Goal: Task Accomplishment & Management: Manage account settings

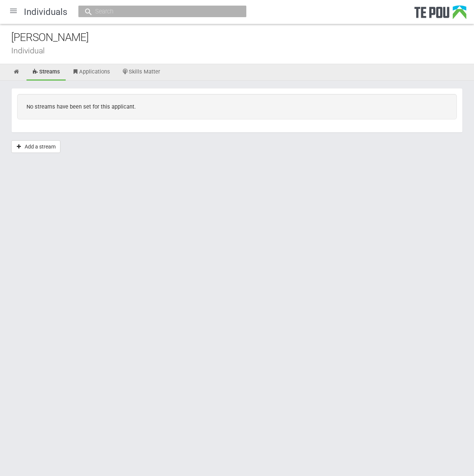
click at [18, 9] on div at bounding box center [13, 11] width 18 height 18
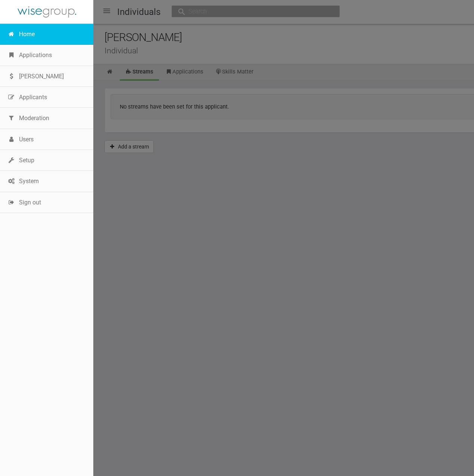
click at [29, 34] on link "Home" at bounding box center [46, 34] width 93 height 21
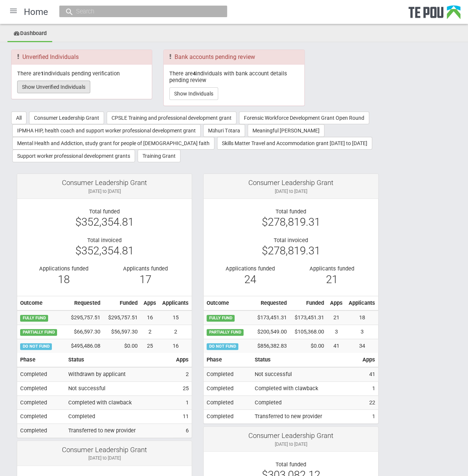
click at [69, 89] on button "Show Unverified Individuals" at bounding box center [53, 87] width 73 height 13
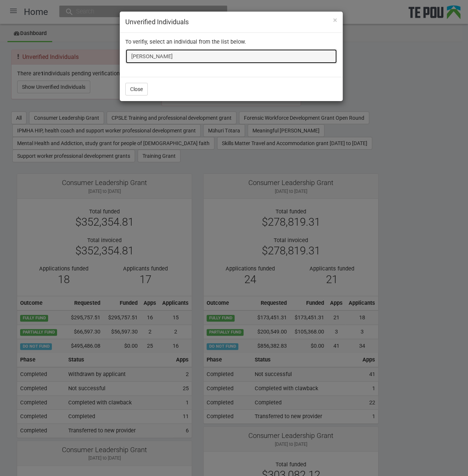
click at [136, 53] on link "[PERSON_NAME]" at bounding box center [231, 56] width 212 height 15
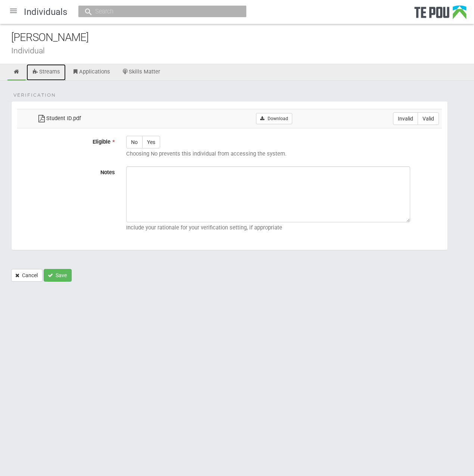
click at [54, 68] on link "Streams" at bounding box center [45, 72] width 39 height 16
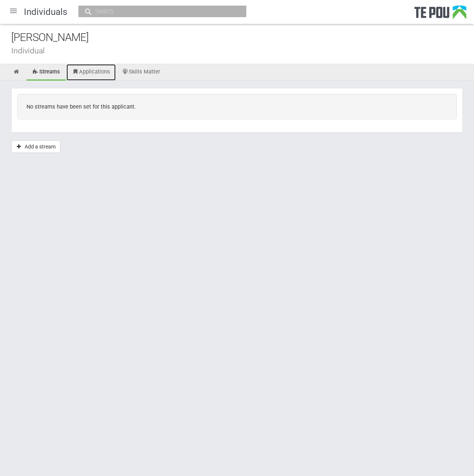
click at [81, 68] on link "Applications" at bounding box center [90, 72] width 49 height 16
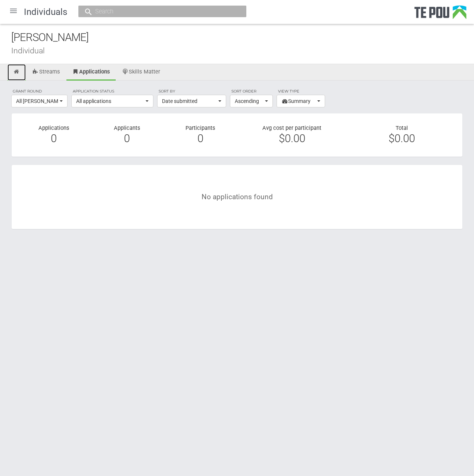
click at [15, 70] on icon at bounding box center [16, 72] width 7 height 6
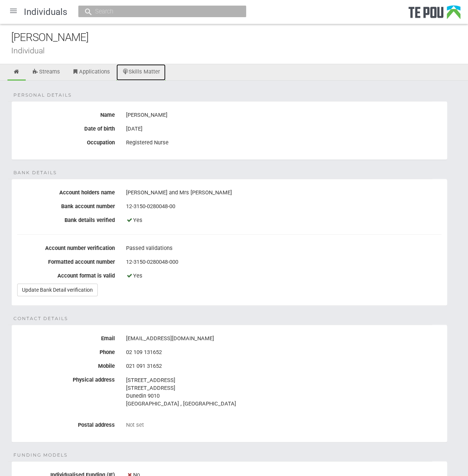
click at [121, 73] on link "Skills Matter" at bounding box center [141, 72] width 50 height 16
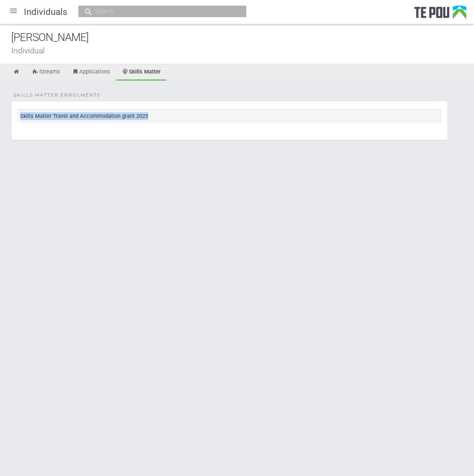
drag, startPoint x: 189, startPoint y: 117, endPoint x: 18, endPoint y: 117, distance: 171.2
click at [18, 117] on td "Skills Matter Travel and Accommodation grant 2025" at bounding box center [229, 116] width 424 height 14
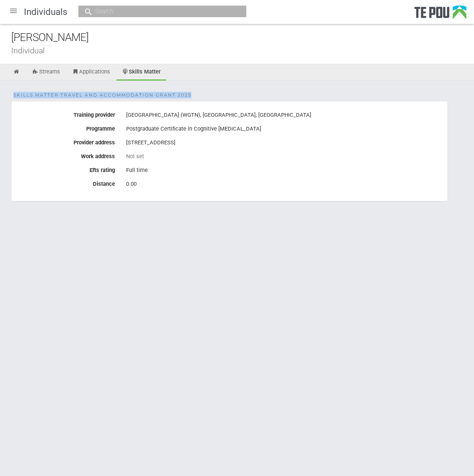
drag, startPoint x: 197, startPoint y: 93, endPoint x: 188, endPoint y: 93, distance: 8.6
click at [188, 93] on div "Skills Matter Travel and Accommodation grant 2025 Training provider [GEOGRAPHIC…" at bounding box center [237, 154] width 474 height 147
copy span "Skills Matter Travel and Accommodation grant 2025"
click at [184, 15] on input "text" at bounding box center [158, 11] width 131 height 8
paste input "[PERSON_NAME] <[EMAIL_ADDRESS][DOMAIN_NAME]>"
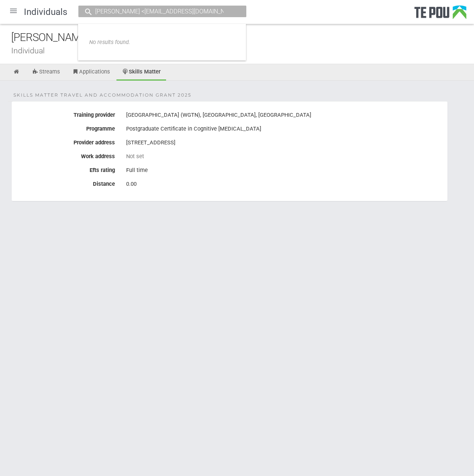
drag, startPoint x: 127, startPoint y: 12, endPoint x: 398, endPoint y: 24, distance: 271.8
click at [398, 24] on div "Individuals [PERSON_NAME] <[EMAIL_ADDRESS][DOMAIN_NAME]> No results found. [PER…" at bounding box center [237, 114] width 474 height 228
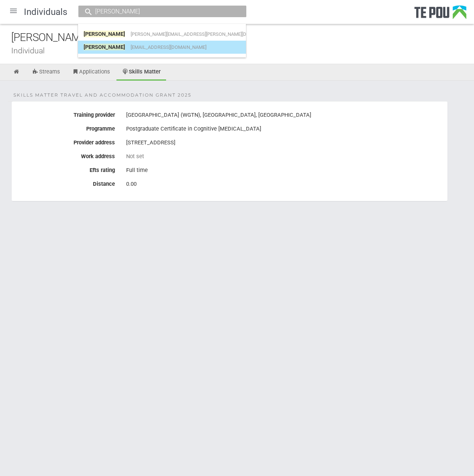
type input "[PERSON_NAME]"
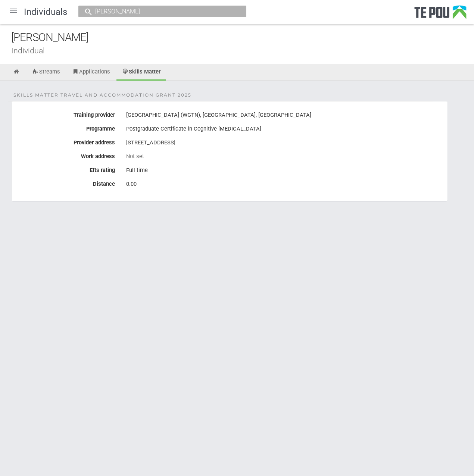
click at [186, 49] on div "Individuals [PERSON_NAME] [PERSON_NAME] [PERSON_NAME][EMAIL_ADDRESS][PERSON_NAM…" at bounding box center [237, 114] width 474 height 228
click at [134, 16] on div "[PERSON_NAME]" at bounding box center [162, 12] width 168 height 12
click at [134, 13] on input "[PERSON_NAME]" at bounding box center [158, 11] width 131 height 8
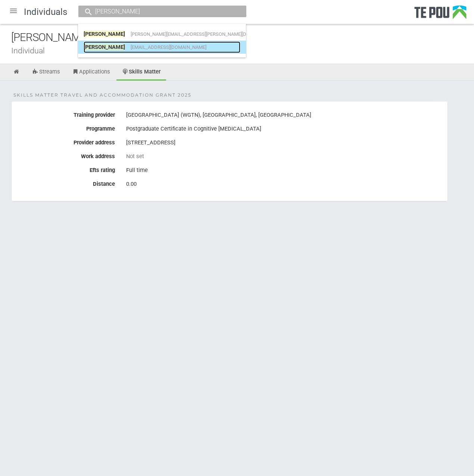
click at [113, 47] on link "Fiona Pullar fpul846@aucklanduni.ac.nz" at bounding box center [162, 47] width 157 height 12
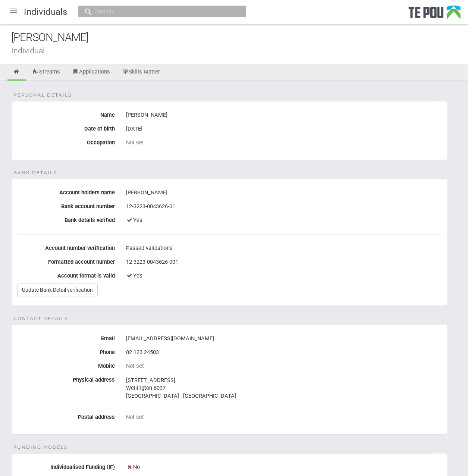
click at [137, 83] on div "Personal details Name Fiona Pullar Date of birth 16 Jan 1970 Occupation Not set…" at bounding box center [234, 382] width 468 height 603
click at [137, 72] on link "Skills Matter" at bounding box center [141, 72] width 50 height 16
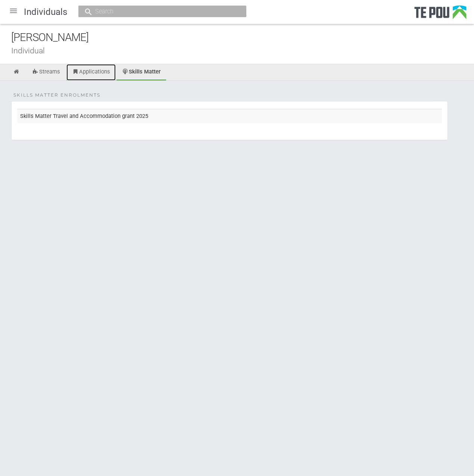
click at [99, 72] on link "Applications" at bounding box center [90, 72] width 49 height 16
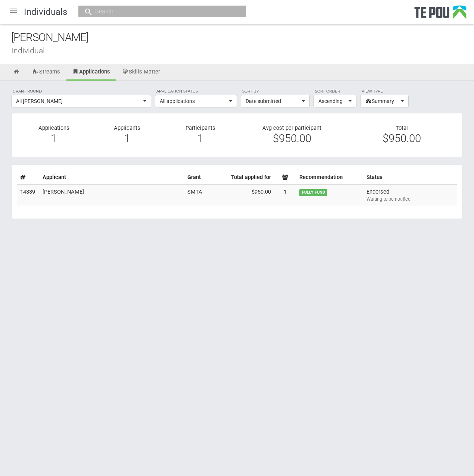
click at [47, 71] on link "Streams" at bounding box center [45, 72] width 39 height 16
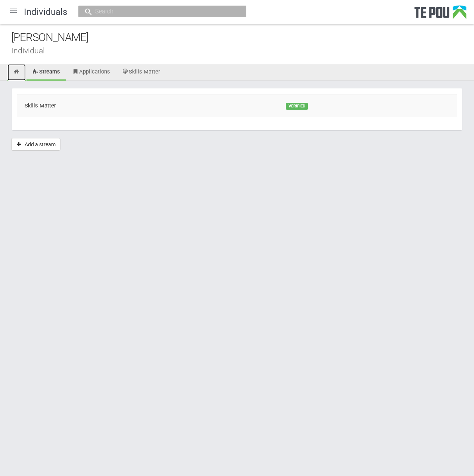
click at [12, 71] on link at bounding box center [16, 72] width 18 height 16
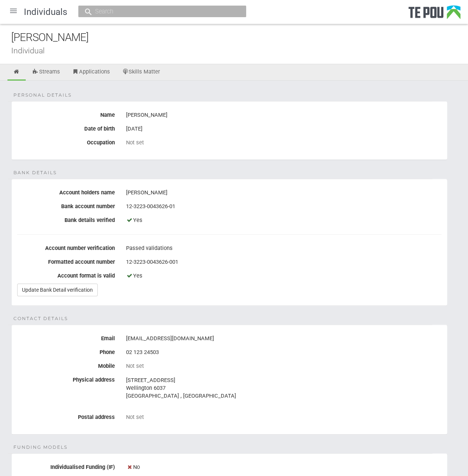
click at [129, 9] on input "text" at bounding box center [158, 11] width 131 height 8
drag, startPoint x: 70, startPoint y: 39, endPoint x: 8, endPoint y: 39, distance: 61.9
click at [8, 39] on div "Fiona Pullar Individual" at bounding box center [234, 44] width 468 height 40
copy div "[PERSON_NAME]"
click at [116, 12] on input "text" at bounding box center [158, 11] width 131 height 8
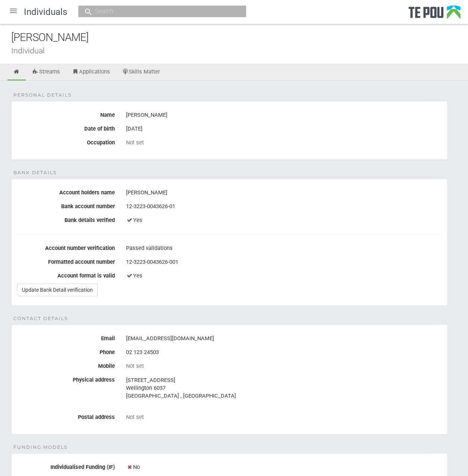
paste input "Fiona Pullar"
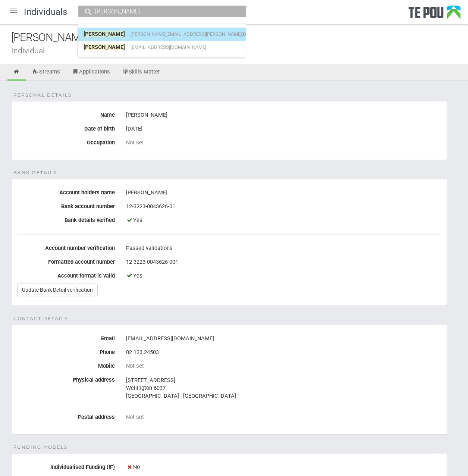
type input "Fiona Pullar"
click at [132, 34] on span "fiona.pullar@gmail.com" at bounding box center [204, 34] width 147 height 6
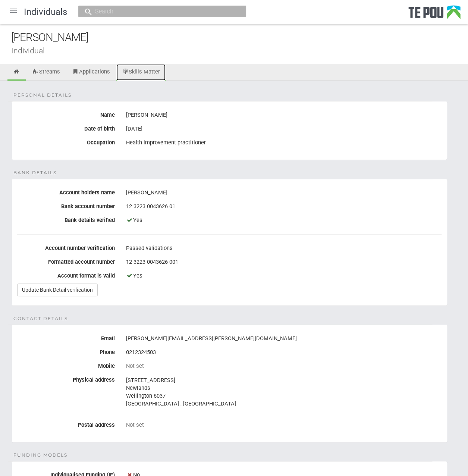
click at [151, 72] on link "Skills Matter" at bounding box center [141, 72] width 50 height 16
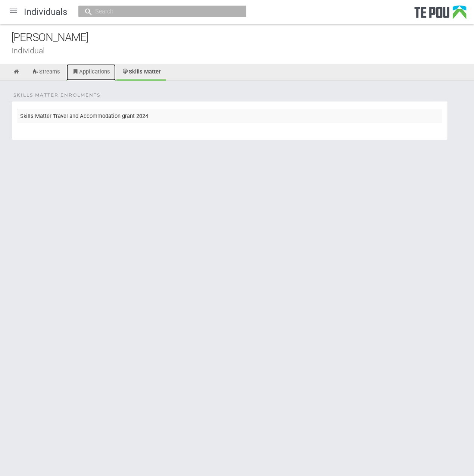
click at [82, 70] on link "Applications" at bounding box center [90, 72] width 49 height 16
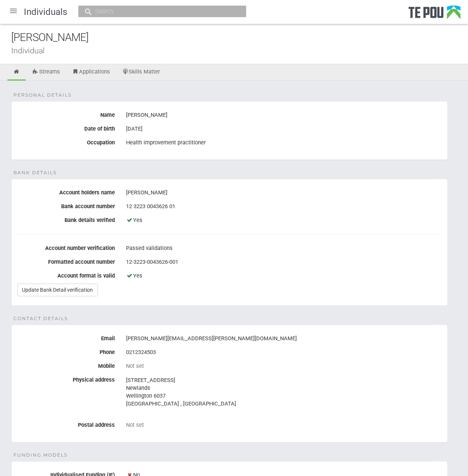
click at [151, 6] on div at bounding box center [162, 12] width 168 height 12
click at [150, 10] on input "text" at bounding box center [158, 11] width 131 height 8
paste input "[PERSON_NAME]"
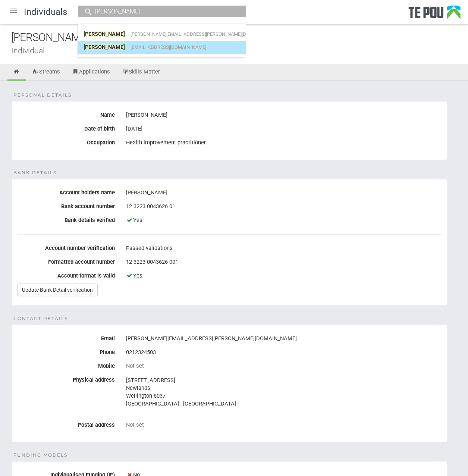
type input "[PERSON_NAME]"
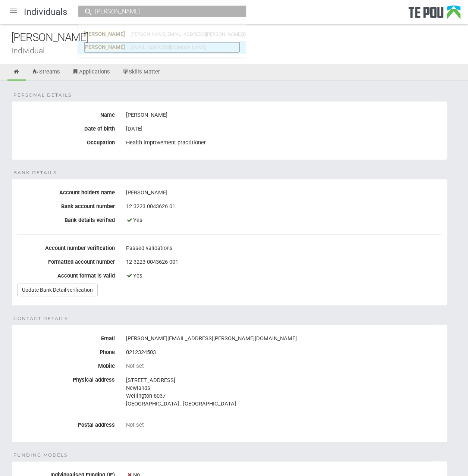
click at [160, 44] on span "[EMAIL_ADDRESS][DOMAIN_NAME]" at bounding box center [169, 47] width 76 height 6
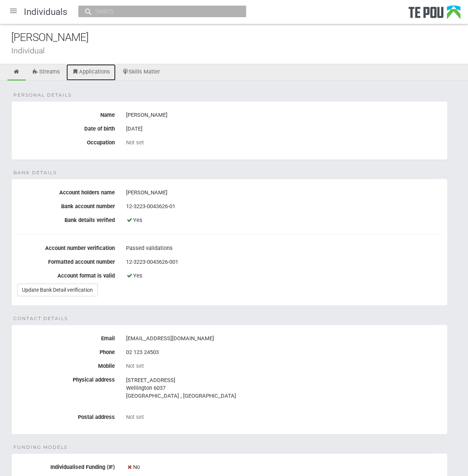
click at [93, 69] on link "Applications" at bounding box center [90, 72] width 49 height 16
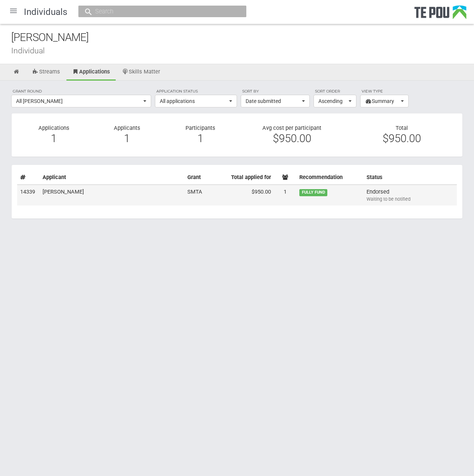
click at [382, 196] on div "Waiting to be notified" at bounding box center [409, 199] width 87 height 7
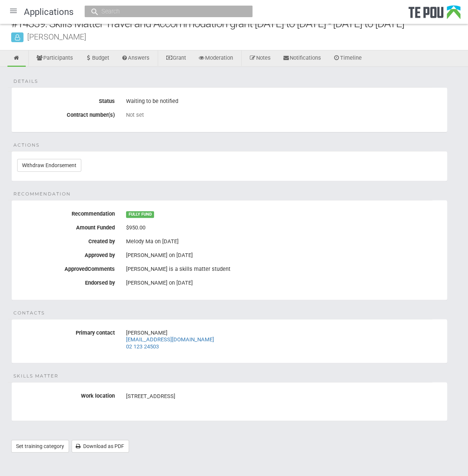
scroll to position [14, 0]
click at [264, 311] on div "Details Status Waiting to be notified Contract number(s) Not set Actions Withdr…" at bounding box center [234, 262] width 468 height 393
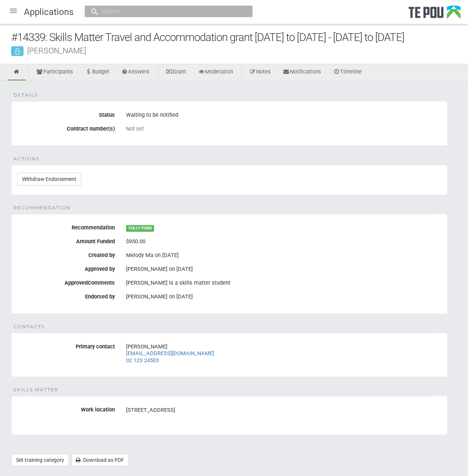
drag, startPoint x: 247, startPoint y: 204, endPoint x: 261, endPoint y: 170, distance: 36.9
click at [247, 203] on div "Details Status Waiting to be notified Contract number(s) Not set Actions Withdr…" at bounding box center [234, 277] width 468 height 393
click at [18, 10] on div at bounding box center [13, 11] width 18 height 18
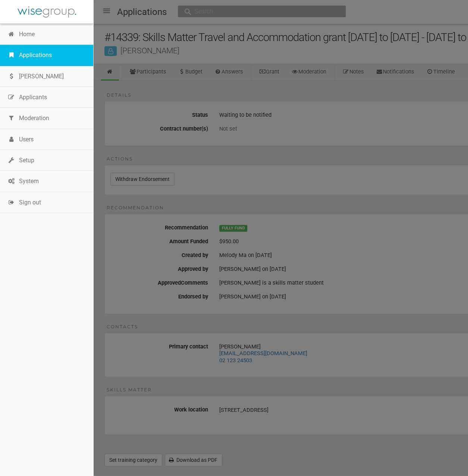
click at [48, 55] on link "Applications" at bounding box center [46, 55] width 93 height 21
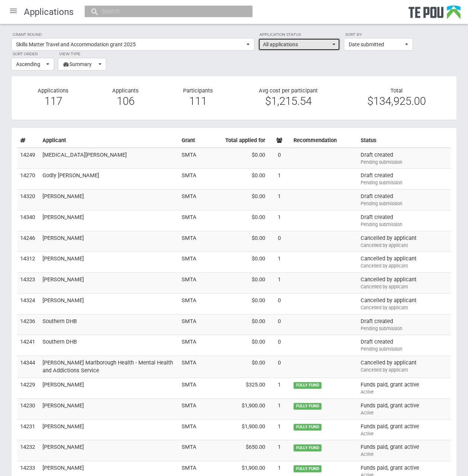
click at [301, 43] on span "All applications" at bounding box center [297, 44] width 68 height 7
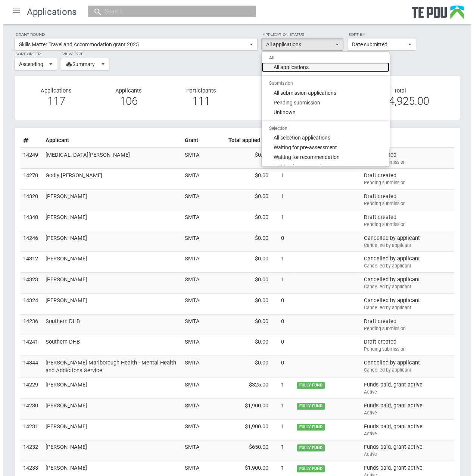
scroll to position [75, 0]
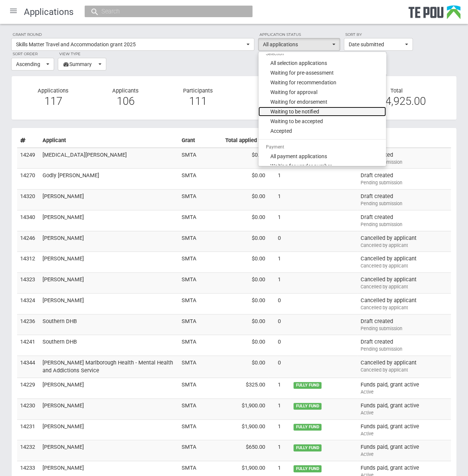
click at [332, 114] on link "Waiting to be notified" at bounding box center [322, 112] width 128 height 10
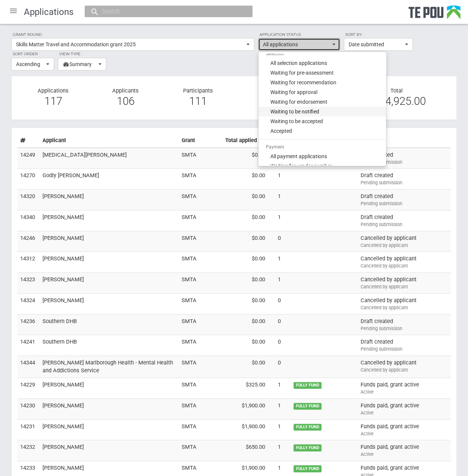
select select "135"
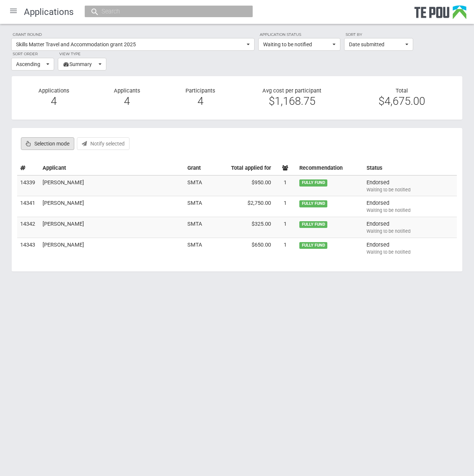
click at [33, 142] on label "Selection mode" at bounding box center [47, 143] width 53 height 13
checkbox input "true"
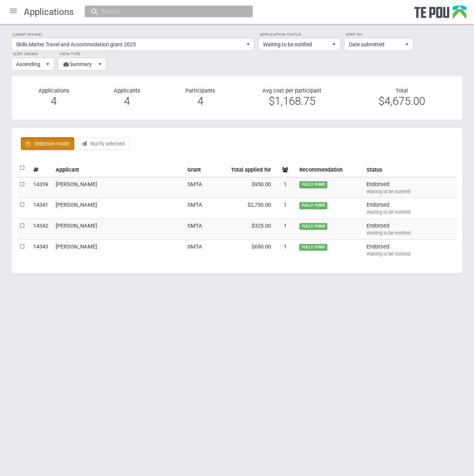
click at [23, 166] on label at bounding box center [22, 168] width 5 height 8
click at [20, 164] on input "checkbox" at bounding box center [20, 164] width 0 height 0
checkbox input "true"
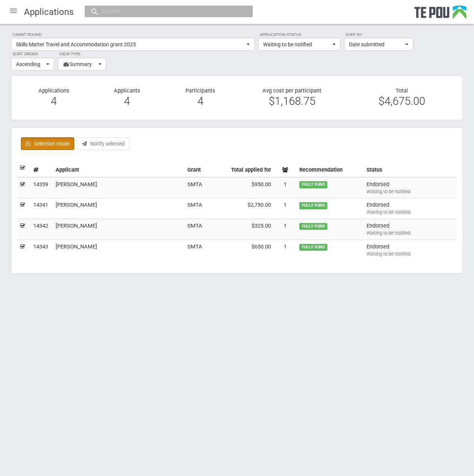
checkbox input "true"
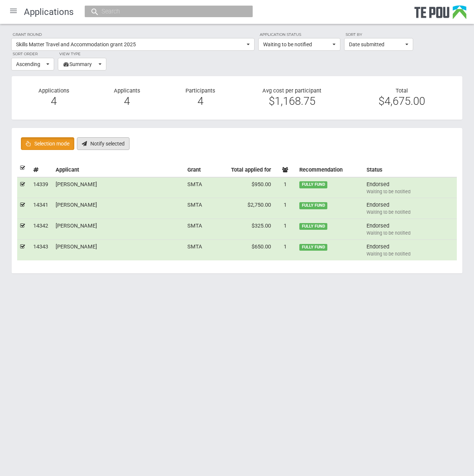
click at [96, 143] on button "Notify selected" at bounding box center [103, 143] width 53 height 13
click at [241, 333] on html "Home Applications Grant rounds Applicants Organisations Individuals Moderation …" at bounding box center [237, 238] width 474 height 476
click at [13, 14] on div at bounding box center [13, 11] width 18 height 18
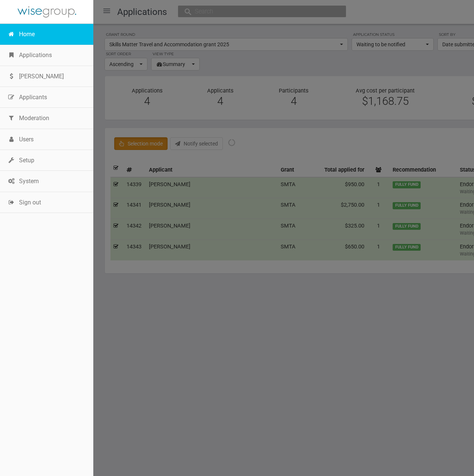
click at [25, 32] on link "Home" at bounding box center [46, 34] width 93 height 21
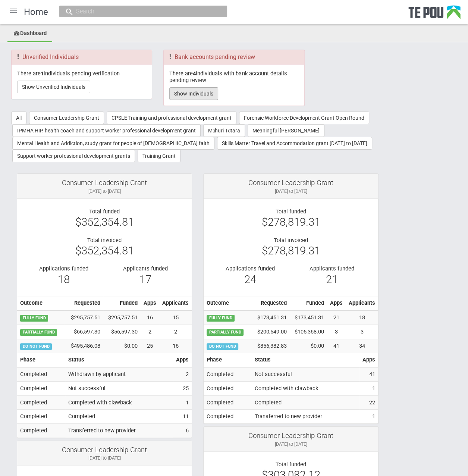
click at [196, 95] on button "Show Individuals" at bounding box center [193, 93] width 49 height 13
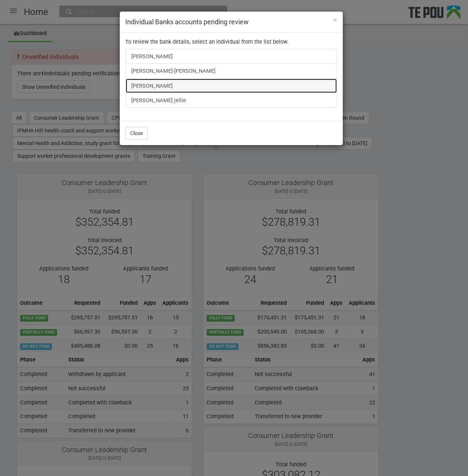
click at [153, 86] on link "[PERSON_NAME]" at bounding box center [231, 85] width 212 height 15
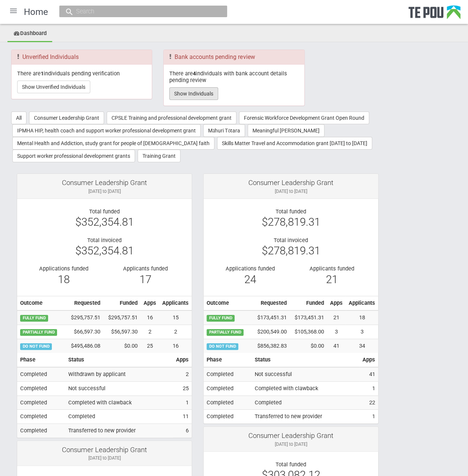
click at [204, 89] on button "Show Individuals" at bounding box center [193, 93] width 49 height 13
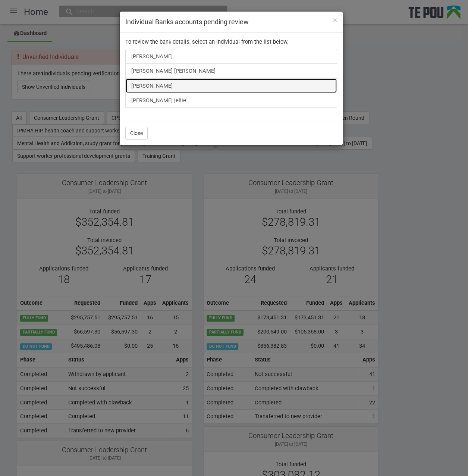
click at [149, 86] on link "[PERSON_NAME]" at bounding box center [231, 85] width 212 height 15
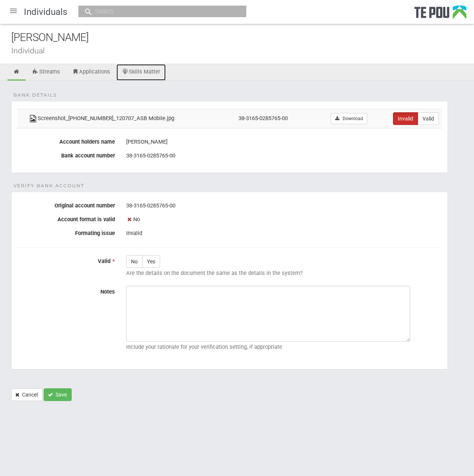
click at [151, 76] on link "Skills Matter" at bounding box center [141, 72] width 50 height 16
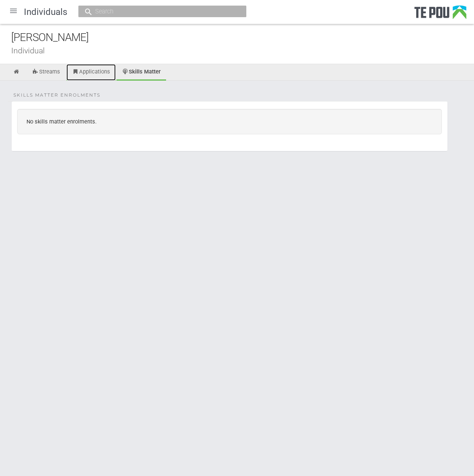
click at [75, 73] on icon at bounding box center [75, 72] width 7 height 6
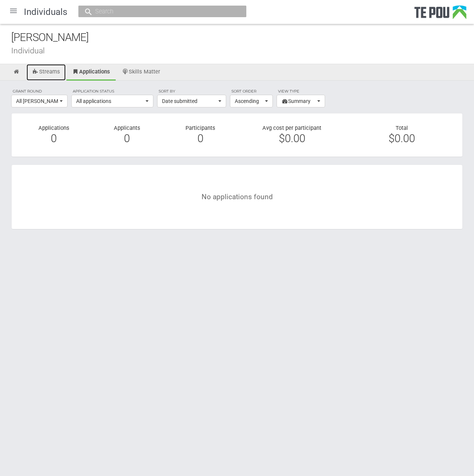
click at [57, 73] on link "Streams" at bounding box center [45, 72] width 39 height 16
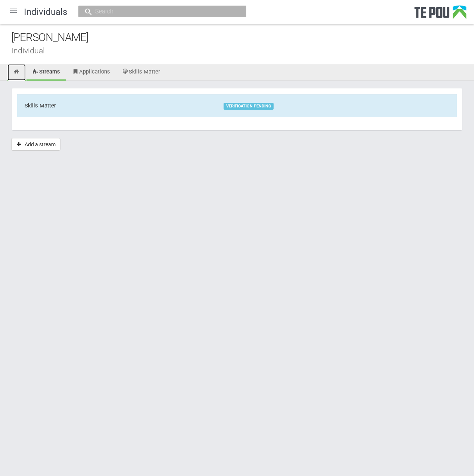
click at [21, 69] on link at bounding box center [16, 72] width 18 height 16
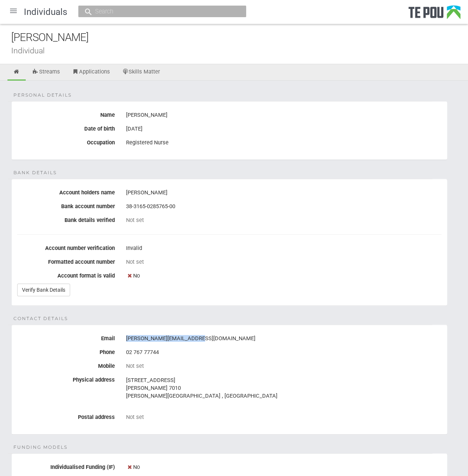
drag, startPoint x: 203, startPoint y: 335, endPoint x: 117, endPoint y: 335, distance: 85.0
click at [117, 335] on div "Email [PERSON_NAME][EMAIL_ADDRESS][DOMAIN_NAME]" at bounding box center [230, 338] width 436 height 13
copy div "[PERSON_NAME][EMAIL_ADDRESS][DOMAIN_NAME]"
copy div "liam.keogan@nmdhb.govt.nz"
click at [213, 346] on div "02 767 77744" at bounding box center [284, 352] width 316 height 13
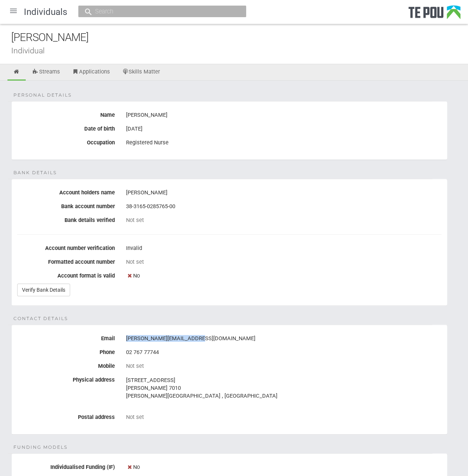
drag, startPoint x: 209, startPoint y: 336, endPoint x: 126, endPoint y: 338, distance: 82.4
click at [126, 338] on div "liam.keogan@nmdhb.govt.nz" at bounding box center [284, 338] width 316 height 13
copy div "liam.keogan@nmdhb.govt.nz"
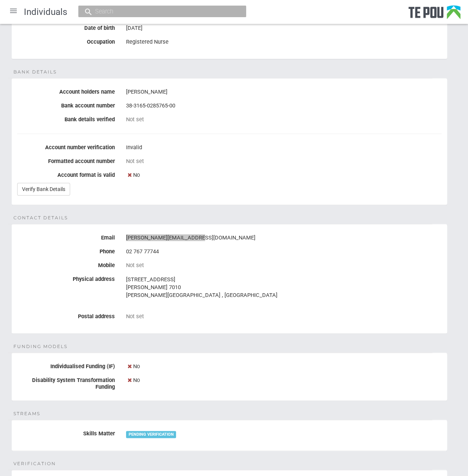
scroll to position [75, 0]
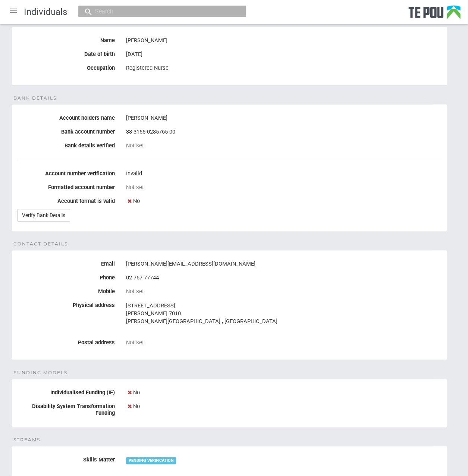
click at [65, 220] on fieldset "Bank details Account holders name Liam Keogan Bank account number 38-3165-02857…" at bounding box center [229, 167] width 436 height 127
click at [60, 216] on link "Verify Bank Details" at bounding box center [43, 215] width 53 height 13
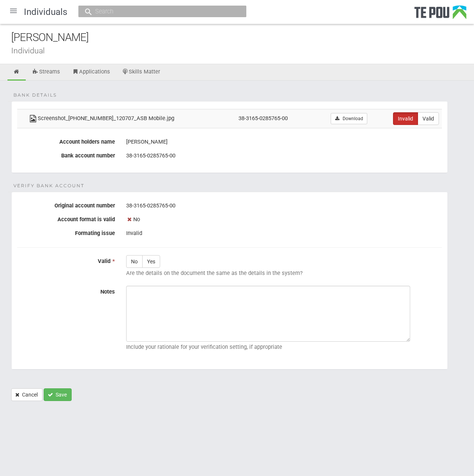
click at [59, 38] on div "[PERSON_NAME]" at bounding box center [242, 37] width 463 height 16
drag, startPoint x: 69, startPoint y: 38, endPoint x: 38, endPoint y: 38, distance: 30.2
click at [38, 38] on div "[PERSON_NAME]" at bounding box center [242, 37] width 463 height 16
copy div "[PERSON_NAME]"
click at [31, 39] on div "[PERSON_NAME]" at bounding box center [242, 37] width 463 height 16
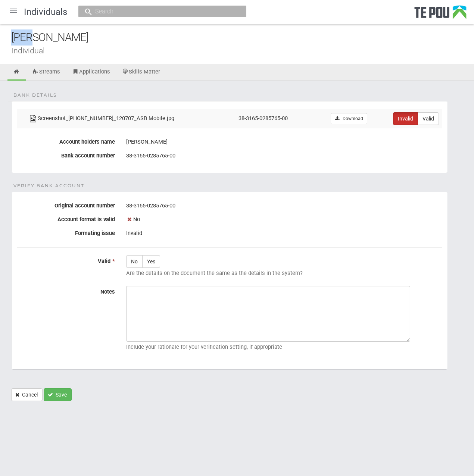
drag, startPoint x: 32, startPoint y: 37, endPoint x: -4, endPoint y: 31, distance: 37.0
click at [0, 31] on html "Home Applications [PERSON_NAME] Applicants Organisations Individuals Moderation…" at bounding box center [237, 238] width 474 height 476
copy div "[PERSON_NAME]"
click at [231, 42] on div "[PERSON_NAME]" at bounding box center [242, 37] width 463 height 16
click at [135, 260] on label "No" at bounding box center [134, 261] width 16 height 13
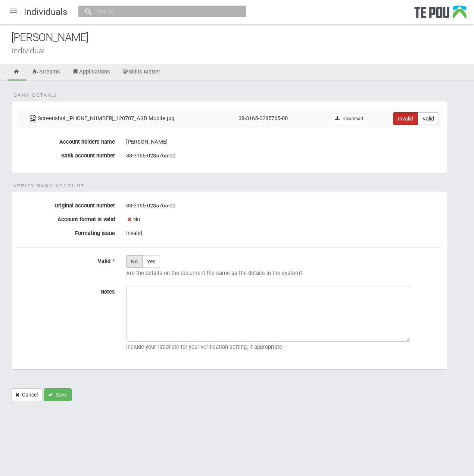
radio input "true"
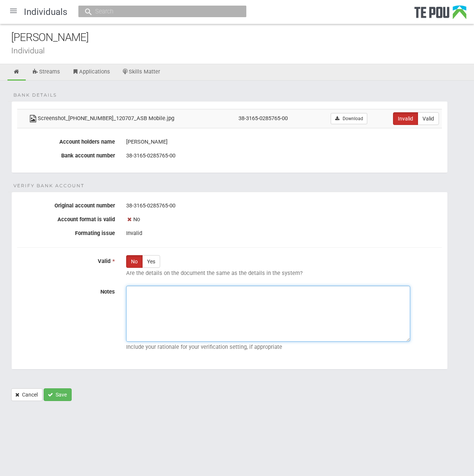
click at [339, 318] on textarea "Notes" at bounding box center [268, 314] width 284 height 56
paste textarea "sent an email on 17/04/2025, but not received a response. Melody @ 13/05/2025"
drag, startPoint x: 184, startPoint y: 289, endPoint x: 171, endPoint y: 289, distance: 12.3
click at [171, 289] on textarea "sent an email on 17/04/2025, but not received a response. Melody @ 13/05/2025" at bounding box center [268, 314] width 284 height 56
click at [251, 312] on textarea "sent an email on 11/08/2025, but not received a response. Melody @ 13/05/2025" at bounding box center [268, 314] width 284 height 56
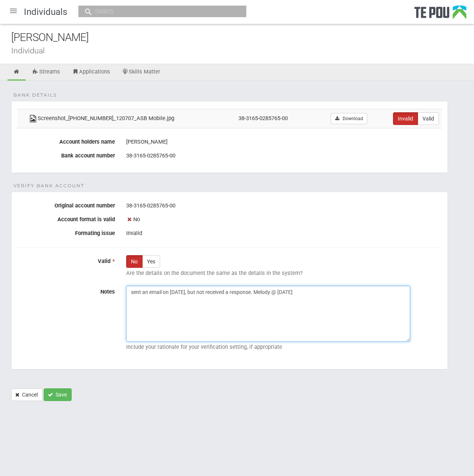
click at [358, 309] on textarea "sent an email on 11/08/2025, but not received a response. Melody @ 13/05/2025" at bounding box center [268, 314] width 284 height 56
drag, startPoint x: 266, startPoint y: 289, endPoint x: 199, endPoint y: 288, distance: 67.1
click at [199, 288] on textarea "sent an email on 11/08/2025, but not received a response. Melody @ 13/05/2025" at bounding box center [268, 314] width 284 height 56
paste textarea "(date) we emailed the applicant to inform them that the uploaded documents did …"
drag, startPoint x: 164, startPoint y: 290, endPoint x: 49, endPoint y: 289, distance: 115.6
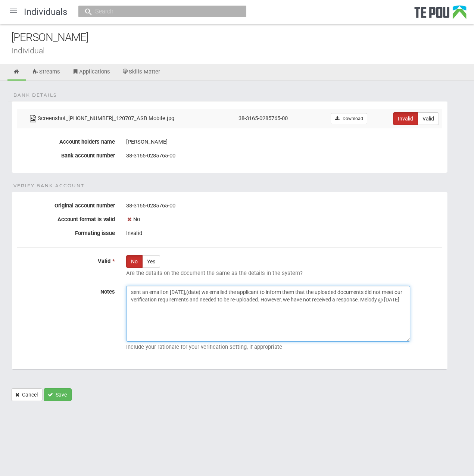
click at [49, 289] on div "Notes sent an email on 11/08/2025,(date) we emailed the applicant to inform the…" at bounding box center [230, 320] width 436 height 68
drag, startPoint x: 181, startPoint y: 288, endPoint x: 166, endPoint y: 286, distance: 15.0
click at [166, 286] on textarea "on 11/08/2025,(date) we emailed the applicant to inform them that the uploaded …" at bounding box center [268, 314] width 284 height 56
click at [214, 304] on textarea "on 11/08/2025 we emailed the applicant to inform them that the uploaded documen…" at bounding box center [268, 314] width 284 height 56
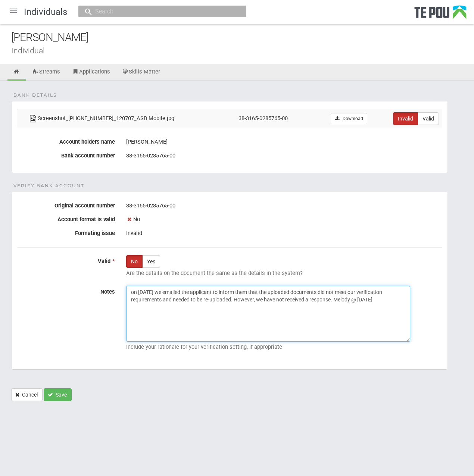
click at [189, 311] on textarea "on 11/08/2025 we emailed the applicant to inform them that the uploaded documen…" at bounding box center [268, 314] width 284 height 56
drag, startPoint x: 373, startPoint y: 297, endPoint x: 360, endPoint y: 297, distance: 13.1
click at [360, 297] on textarea "on 11/08/2025 we emailed the applicant to inform them that the uploaded documen…" at bounding box center [268, 314] width 284 height 56
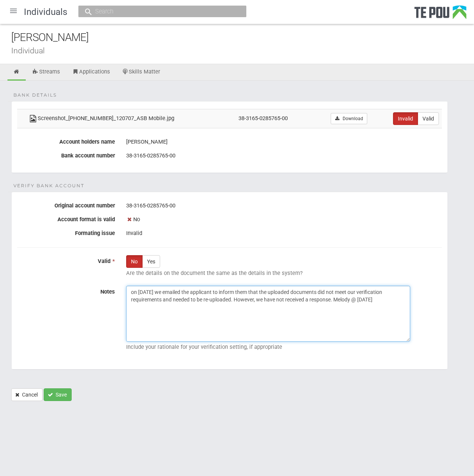
drag, startPoint x: 392, startPoint y: 297, endPoint x: 334, endPoint y: 302, distance: 58.5
click at [334, 302] on textarea "on 11/08/2025 we emailed the applicant to inform them that the uploaded documen…" at bounding box center [268, 314] width 284 height 56
type textarea "on 11/08/2025 we emailed the applicant to inform them that the uploaded documen…"
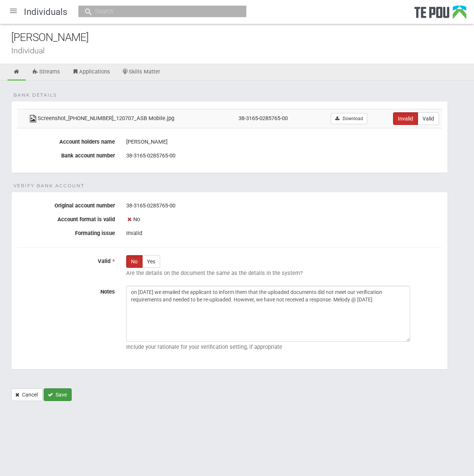
click at [56, 392] on button "Save" at bounding box center [58, 394] width 28 height 13
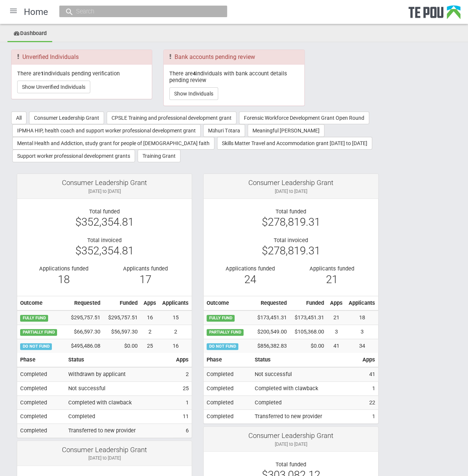
click at [7, 9] on div at bounding box center [13, 11] width 18 height 18
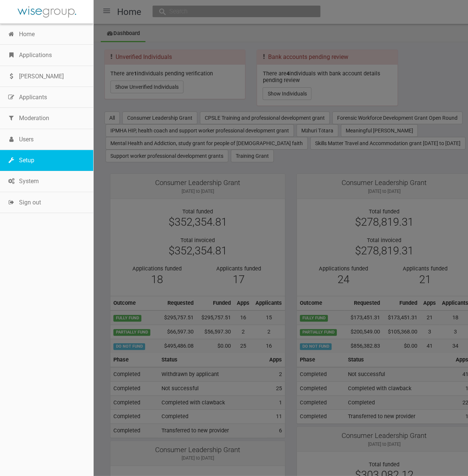
click at [28, 159] on link "Setup" at bounding box center [46, 160] width 93 height 21
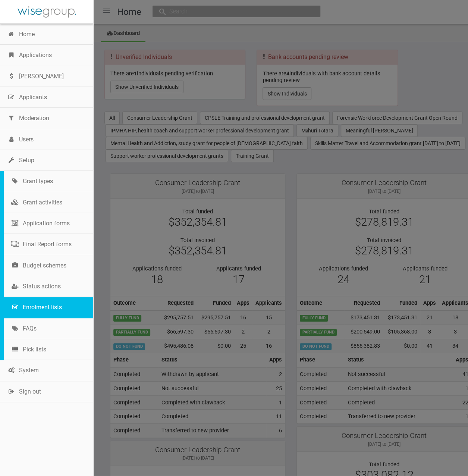
click at [58, 302] on link "Enrolment lists" at bounding box center [49, 307] width 90 height 21
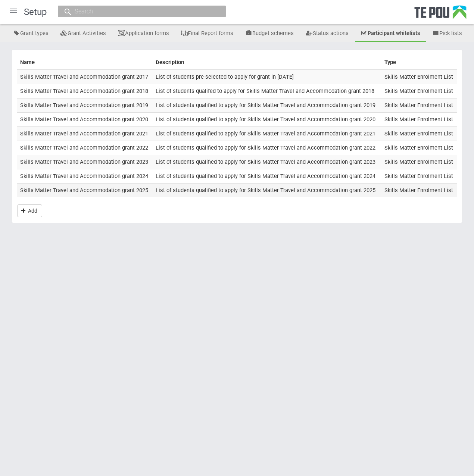
click at [108, 187] on td "Skills Matter Travel and Accommodation grant 2025" at bounding box center [84, 190] width 135 height 14
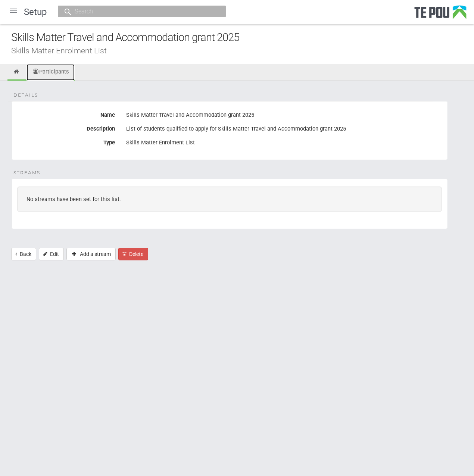
click at [58, 68] on link "Participants" at bounding box center [50, 72] width 48 height 16
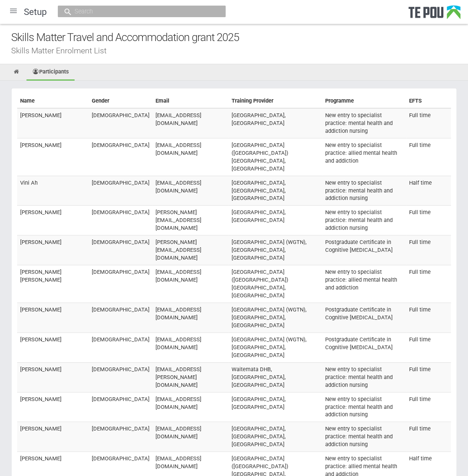
click at [179, 65] on ul "Participants" at bounding box center [234, 72] width 468 height 16
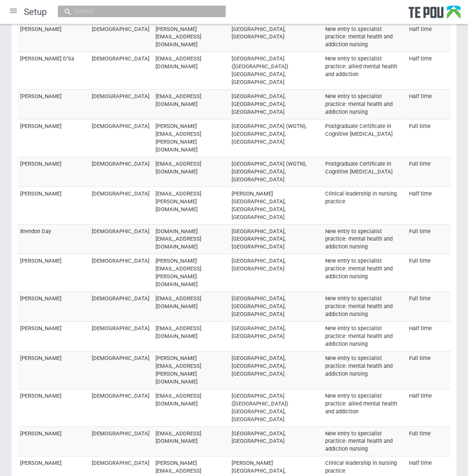
scroll to position [1648, 0]
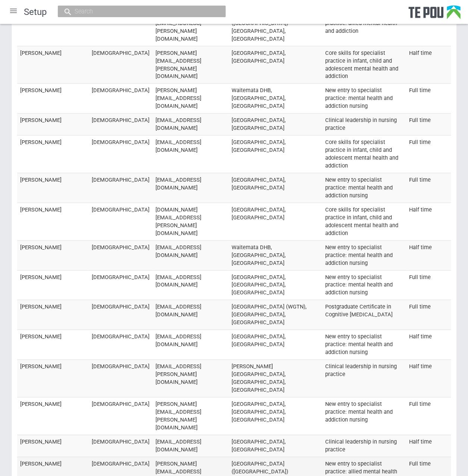
scroll to position [10874, 0]
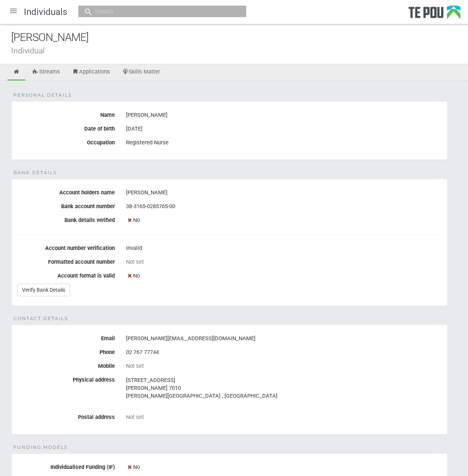
click at [10, 11] on div at bounding box center [13, 11] width 18 height 18
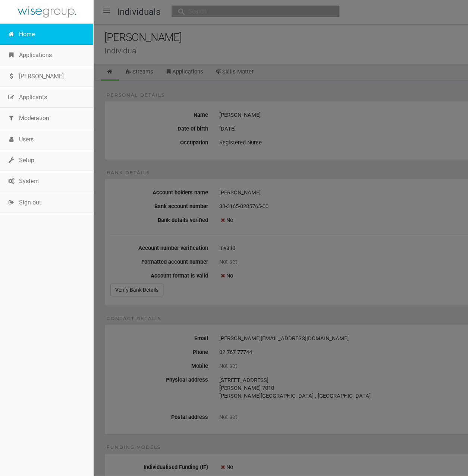
click at [29, 36] on link "Home" at bounding box center [46, 34] width 93 height 21
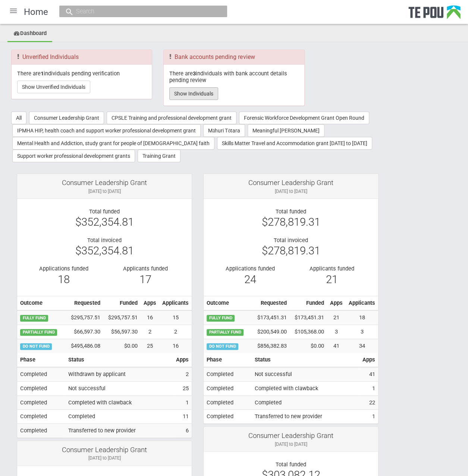
click at [180, 92] on button "Show Individuals" at bounding box center [193, 93] width 49 height 13
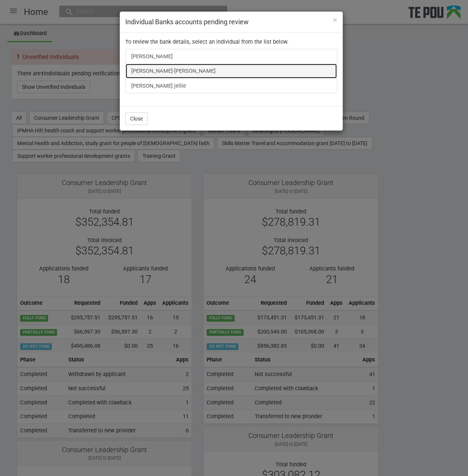
click at [149, 70] on link "Tyler Mitai-Sykes" at bounding box center [231, 70] width 212 height 15
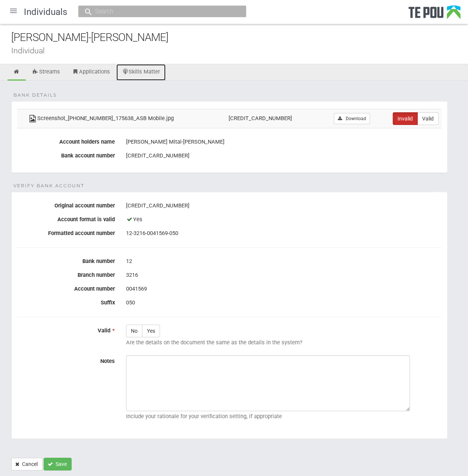
click at [160, 73] on link "Skills Matter" at bounding box center [141, 72] width 50 height 16
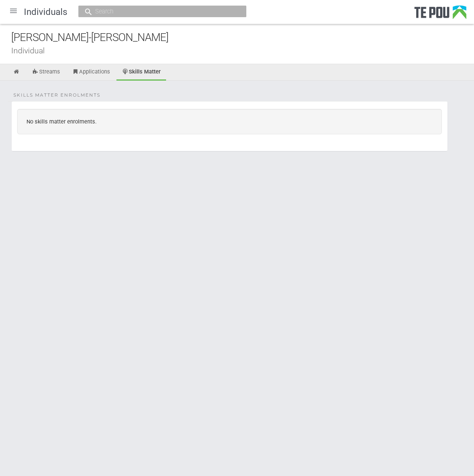
click at [81, 34] on div "[PERSON_NAME]-[PERSON_NAME]" at bounding box center [242, 37] width 463 height 16
drag, startPoint x: 34, startPoint y: 35, endPoint x: 3, endPoint y: 32, distance: 30.8
click at [3, 32] on div "[PERSON_NAME]-[PERSON_NAME] Individual" at bounding box center [237, 44] width 474 height 40
copy div "[PERSON_NAME]"
click at [134, 39] on div "[PERSON_NAME]-[PERSON_NAME]" at bounding box center [242, 37] width 463 height 16
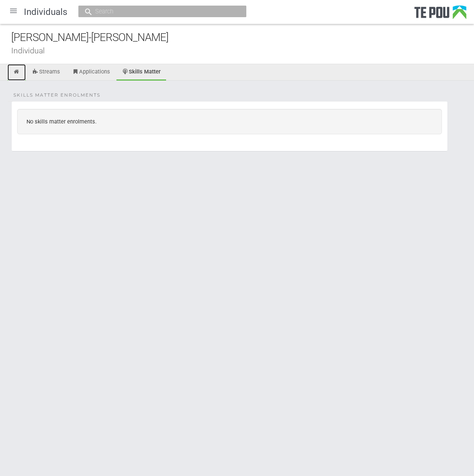
click at [18, 68] on link at bounding box center [16, 72] width 18 height 16
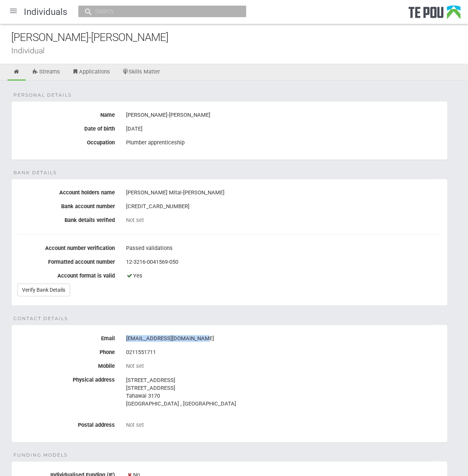
drag, startPoint x: 201, startPoint y: 334, endPoint x: 126, endPoint y: 334, distance: 75.3
click at [126, 334] on div "[EMAIL_ADDRESS][DOMAIN_NAME]" at bounding box center [284, 338] width 316 height 13
copy div "mitaisykes.tyler@gmail.com"
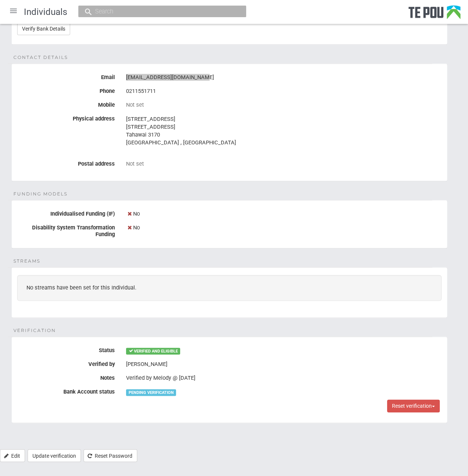
scroll to position [112, 0]
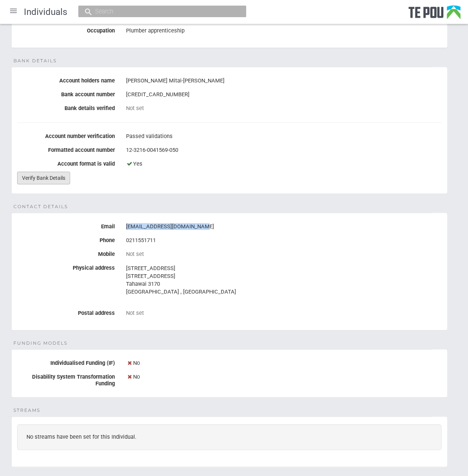
click at [34, 178] on link "Verify Bank Details" at bounding box center [43, 178] width 53 height 13
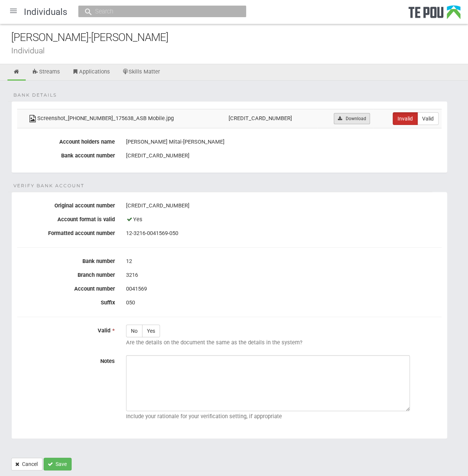
click at [344, 122] on link "Download" at bounding box center [352, 118] width 36 height 11
click at [354, 283] on div "0041569" at bounding box center [284, 289] width 316 height 13
click at [131, 330] on label "No" at bounding box center [134, 331] width 16 height 13
radio input "true"
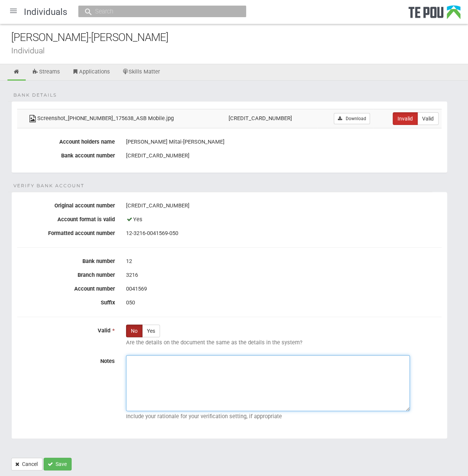
click at [162, 367] on textarea "Notes" at bounding box center [268, 383] width 284 height 56
click at [198, 385] on textarea "Notes" at bounding box center [268, 383] width 284 height 56
paste textarea "we emailed the applicant to inform them that the uploaded documents did not mee…"
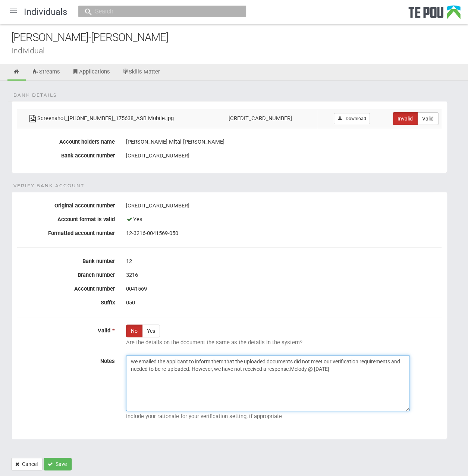
drag, startPoint x: 137, startPoint y: 357, endPoint x: 117, endPoint y: 356, distance: 19.8
click at [117, 356] on div "Notes we emailed the applicant to inform them that the uploaded documents did n…" at bounding box center [230, 389] width 436 height 68
click at [306, 373] on textarea "23/07/2025 emailed the applicant to inform them that the uploaded documents did…" at bounding box center [268, 383] width 284 height 56
type textarea "23/07/2025 emailed the applicant to inform them that the uploaded documents did…"
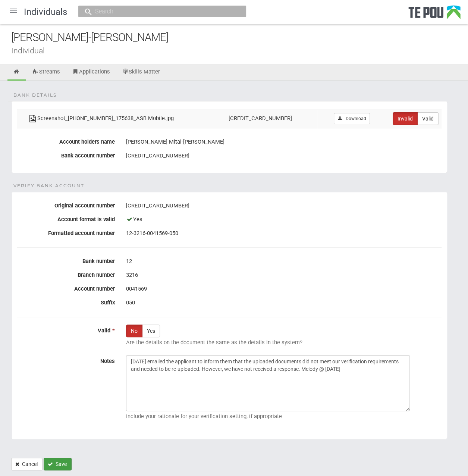
click at [64, 461] on button "Save" at bounding box center [58, 464] width 28 height 13
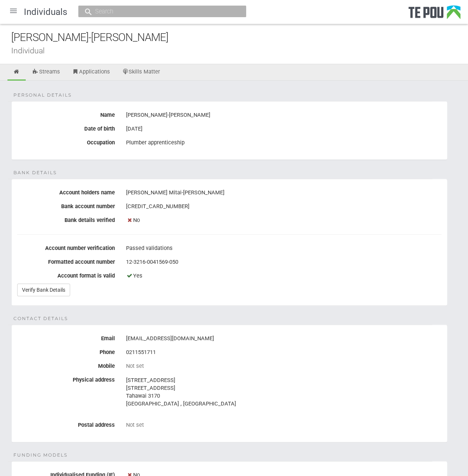
click at [13, 8] on div at bounding box center [13, 11] width 18 height 18
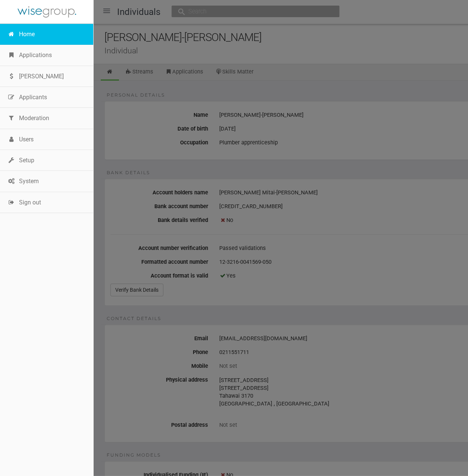
click at [25, 33] on link "Home" at bounding box center [46, 34] width 93 height 21
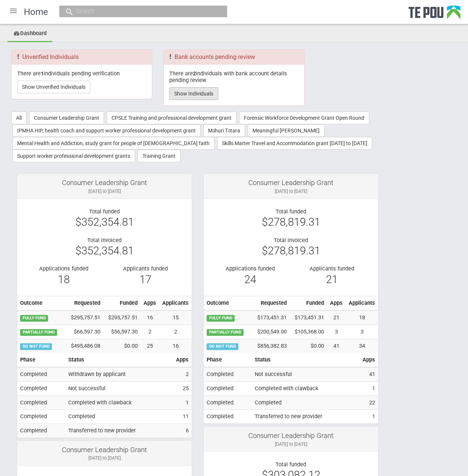
click at [204, 96] on button "Show Individuals" at bounding box center [193, 93] width 49 height 13
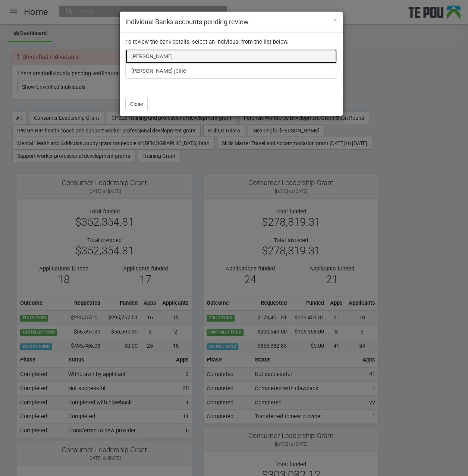
click at [153, 53] on link "[PERSON_NAME]" at bounding box center [231, 56] width 212 height 15
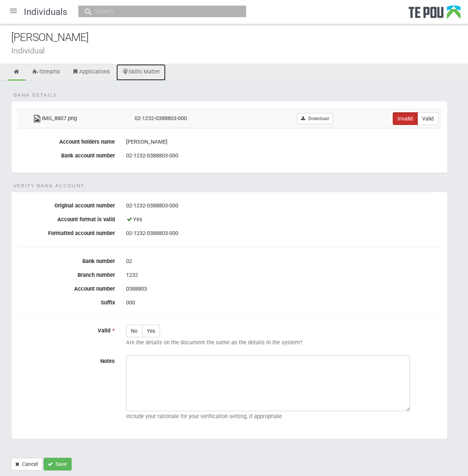
click at [150, 71] on link "Skills Matter" at bounding box center [141, 72] width 50 height 16
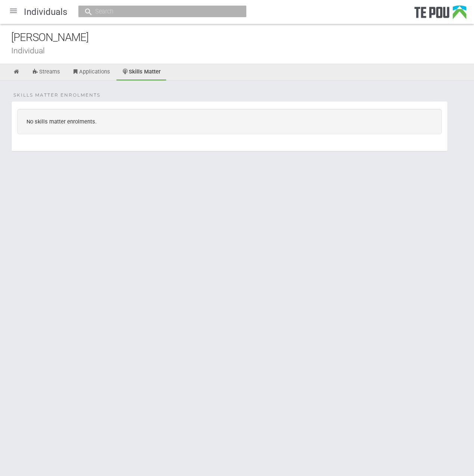
click at [88, 43] on div "[PERSON_NAME]" at bounding box center [242, 37] width 463 height 16
drag, startPoint x: 94, startPoint y: 38, endPoint x: 55, endPoint y: 38, distance: 38.8
click at [55, 38] on div "[PERSON_NAME]" at bounding box center [242, 37] width 463 height 16
copy div "[PERSON_NAME]"
click at [132, 7] on input "text" at bounding box center [158, 11] width 131 height 8
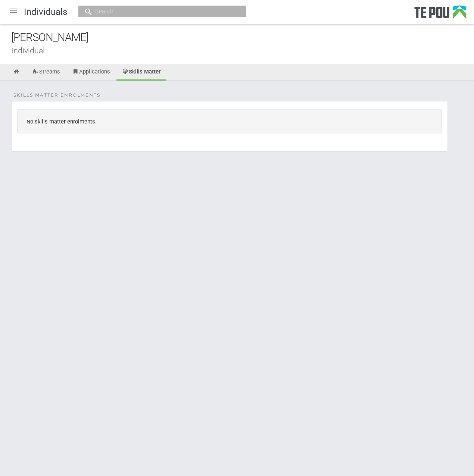
paste input "[PERSON_NAME]"
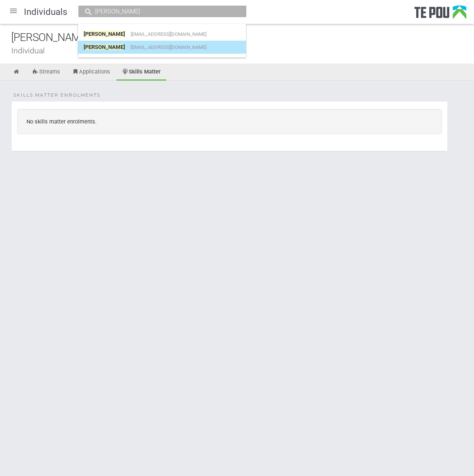
type input "[PERSON_NAME]"
click at [164, 47] on span "[EMAIL_ADDRESS][DOMAIN_NAME]" at bounding box center [169, 47] width 76 height 6
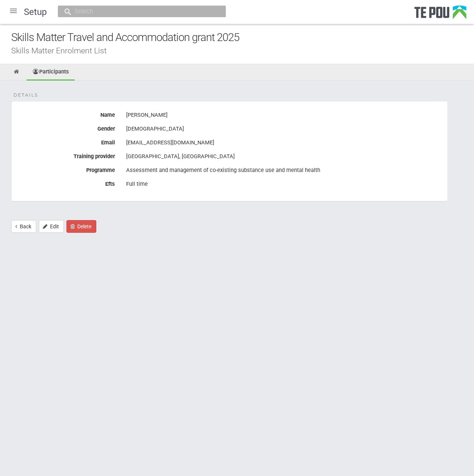
drag, startPoint x: 173, startPoint y: 115, endPoint x: 125, endPoint y: 111, distance: 47.5
click at [125, 111] on div "Elizabeth Choyce" at bounding box center [283, 115] width 327 height 13
copy div "Elizabeth Choyce"
click at [228, 103] on fieldset "Details Name Elizabeth Choyce Gender Female Email choel124@student.otago.ac.nz …" at bounding box center [229, 151] width 436 height 100
click at [218, 138] on div "[EMAIL_ADDRESS][DOMAIN_NAME]" at bounding box center [284, 143] width 316 height 13
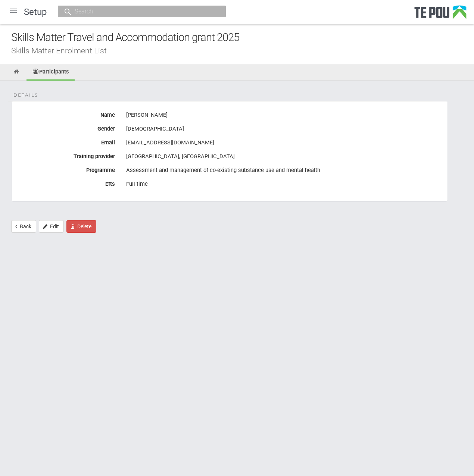
click at [218, 138] on div "choel124@student.otago.ac.nz" at bounding box center [284, 143] width 316 height 13
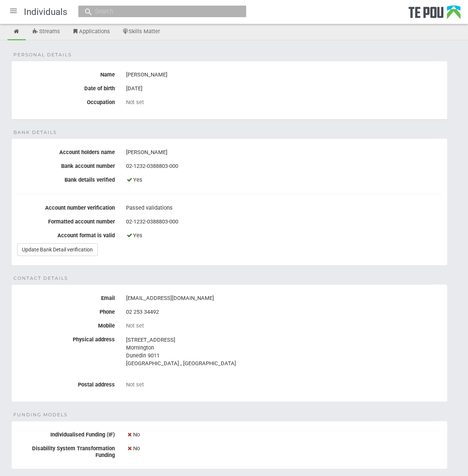
scroll to position [37, 0]
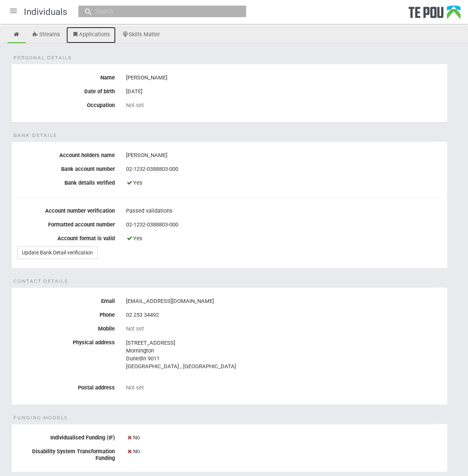
click at [83, 36] on link "Applications" at bounding box center [90, 35] width 49 height 16
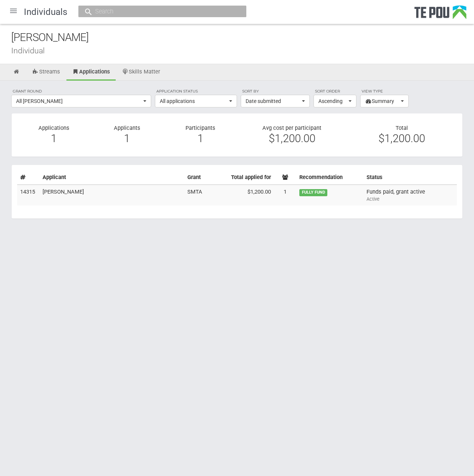
click at [146, 13] on input "text" at bounding box center [158, 11] width 131 height 8
paste input "[PERSON_NAME]"
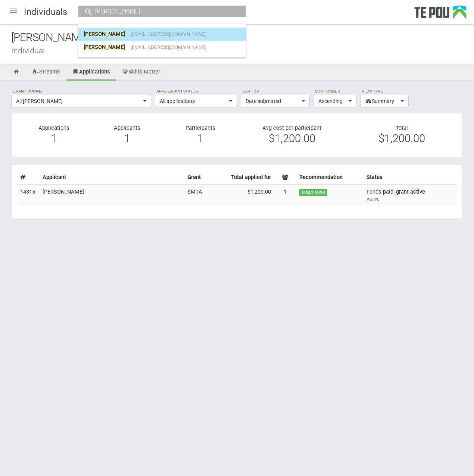
type input "[PERSON_NAME]"
click at [150, 33] on span "Elii.cho@hotmail.com" at bounding box center [169, 34] width 76 height 6
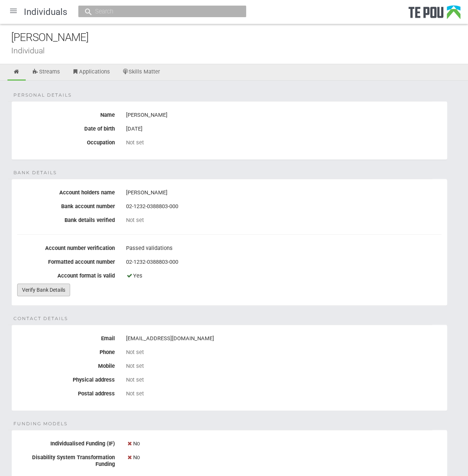
click at [51, 284] on link "Verify Bank Details" at bounding box center [43, 289] width 53 height 13
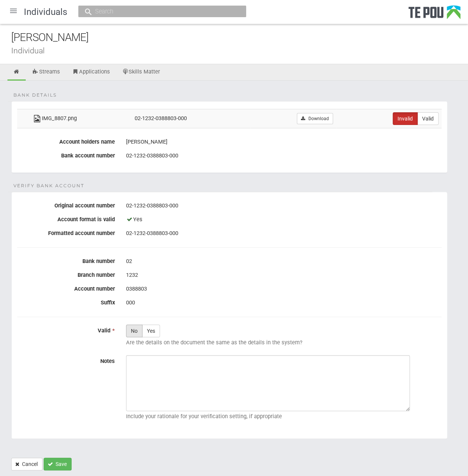
click at [131, 330] on label "No" at bounding box center [134, 331] width 16 height 13
radio input "true"
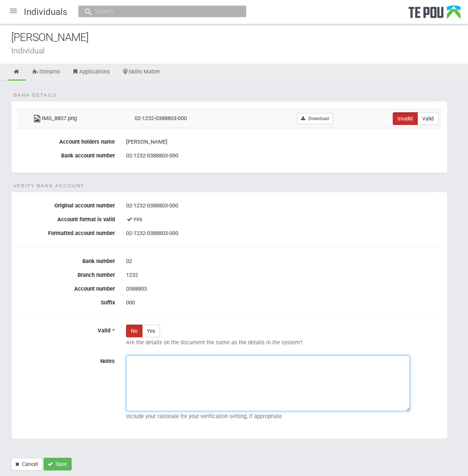
click at [195, 376] on textarea "Notes" at bounding box center [268, 383] width 284 height 56
click at [252, 383] on textarea "Notes" at bounding box center [268, 383] width 284 height 56
click at [252, 384] on textarea "Notes" at bounding box center [268, 383] width 284 height 56
click at [220, 381] on textarea "Notes" at bounding box center [268, 383] width 284 height 56
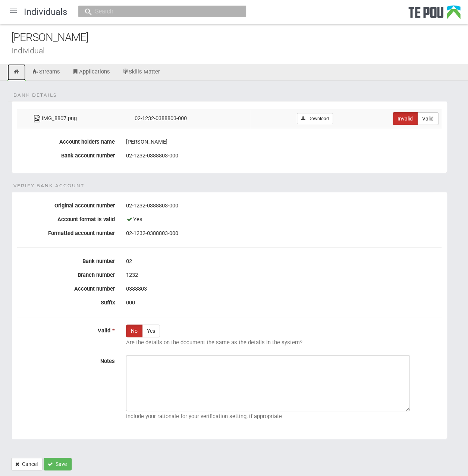
click at [13, 73] on icon at bounding box center [16, 72] width 7 height 6
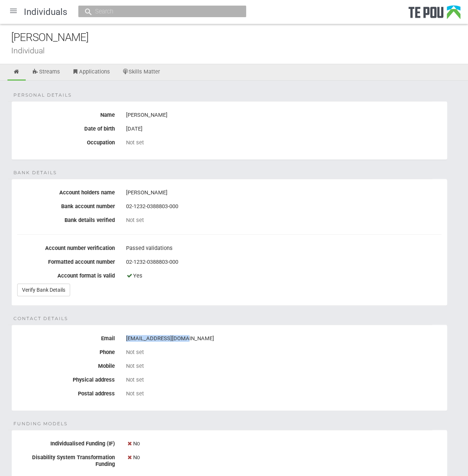
drag, startPoint x: 181, startPoint y: 338, endPoint x: 127, endPoint y: 336, distance: 53.4
click at [127, 336] on div "[EMAIL_ADDRESS][DOMAIN_NAME]" at bounding box center [284, 338] width 316 height 13
copy div "[EMAIL_ADDRESS][DOMAIN_NAME]"
click at [289, 322] on div "Personal details Name Elizabeth Choyce Date of birth 3 Apr 1993 Occupation Not …" at bounding box center [234, 370] width 468 height 579
click at [56, 289] on link "Verify Bank Details" at bounding box center [43, 289] width 53 height 13
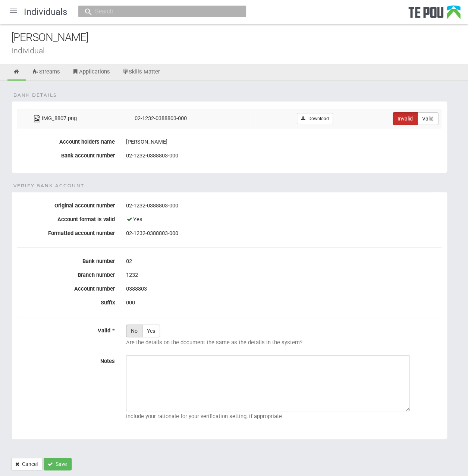
click at [137, 330] on label "No" at bounding box center [134, 331] width 16 height 13
radio input "true"
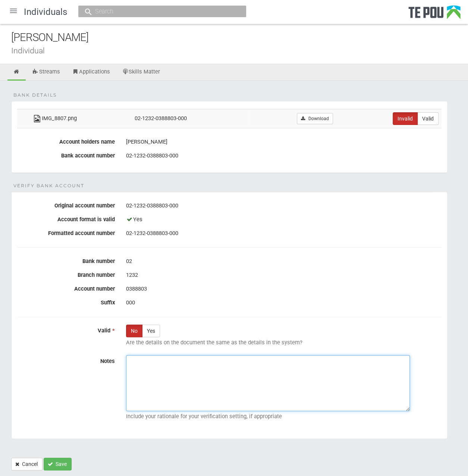
click at [322, 379] on textarea "Notes" at bounding box center [268, 383] width 284 height 56
paste textarea "we emailed the applicant to inform them that the uploaded documents did not mee…"
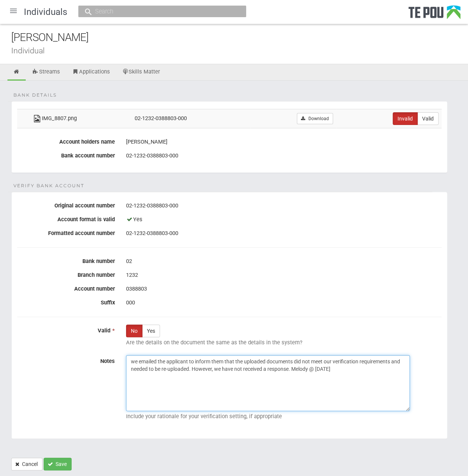
drag, startPoint x: 138, startPoint y: 359, endPoint x: 95, endPoint y: 357, distance: 43.3
click at [95, 357] on div "Notes we emailed the applicant to inform them that the uploaded documents did n…" at bounding box center [230, 389] width 436 height 68
click at [128, 359] on textarea "1/07/2025emailed the applicant to inform them that the uploaded documents did n…" at bounding box center [268, 383] width 284 height 56
type textarea "01/07/2025emailed the applicant to inform them that the uploaded documents did …"
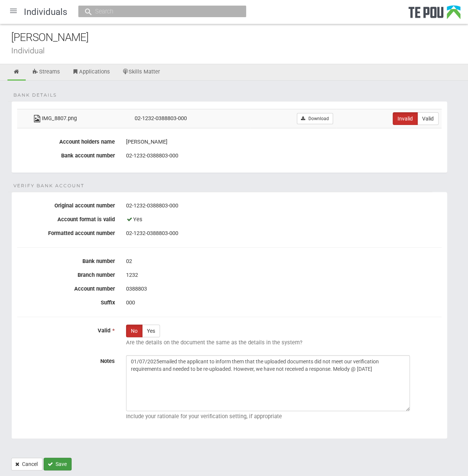
click at [69, 460] on button "Save" at bounding box center [58, 464] width 28 height 13
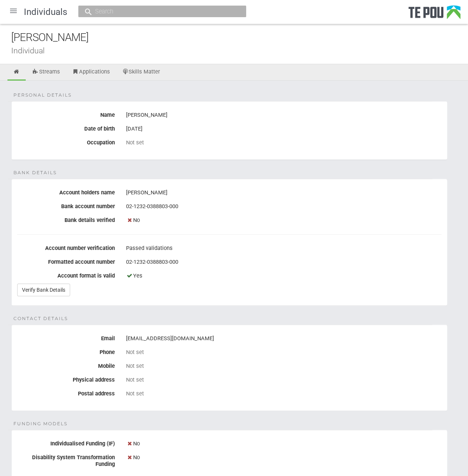
click at [14, 10] on div at bounding box center [13, 11] width 18 height 18
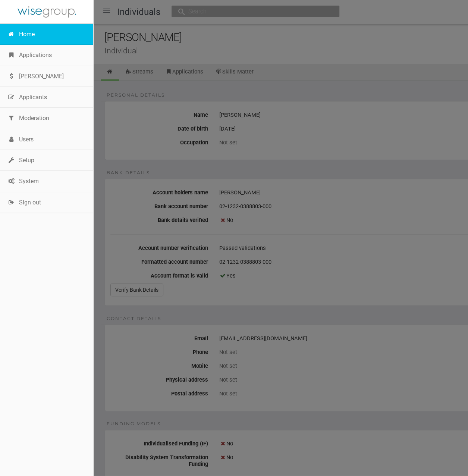
click at [20, 31] on link "Home" at bounding box center [46, 34] width 93 height 21
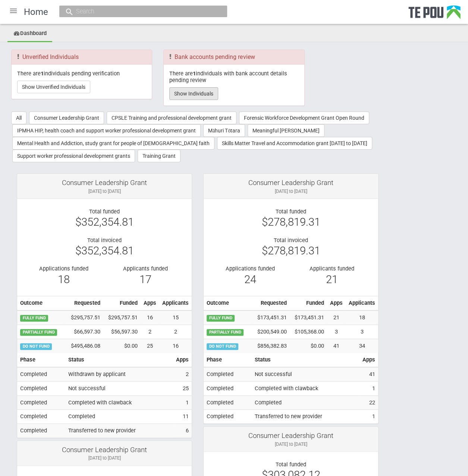
click at [201, 93] on button "Show Individuals" at bounding box center [193, 93] width 49 height 13
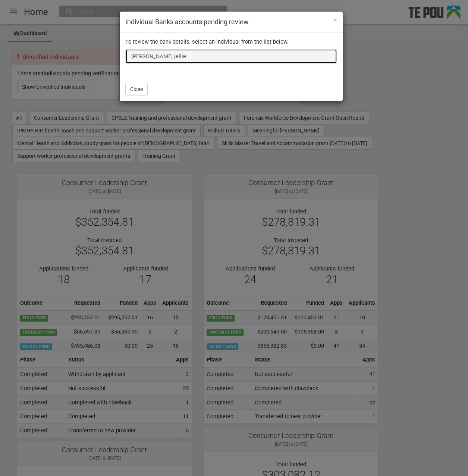
click at [145, 57] on link "[PERSON_NAME] jellie" at bounding box center [231, 56] width 212 height 15
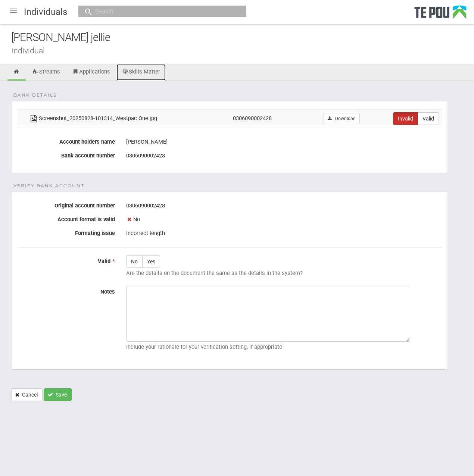
click at [137, 68] on link "Skills Matter" at bounding box center [141, 72] width 50 height 16
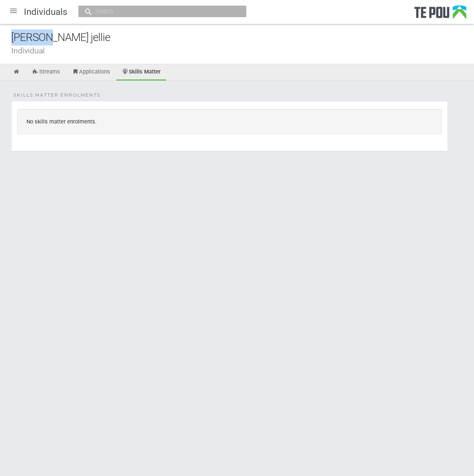
drag, startPoint x: 40, startPoint y: 38, endPoint x: -17, endPoint y: 39, distance: 57.1
click at [0, 39] on html "Home Applications Grant rounds Applicants Organisations Individuals Moderation …" at bounding box center [237, 238] width 474 height 476
copy div "Shirley"
click at [57, 72] on link "Streams" at bounding box center [45, 72] width 39 height 16
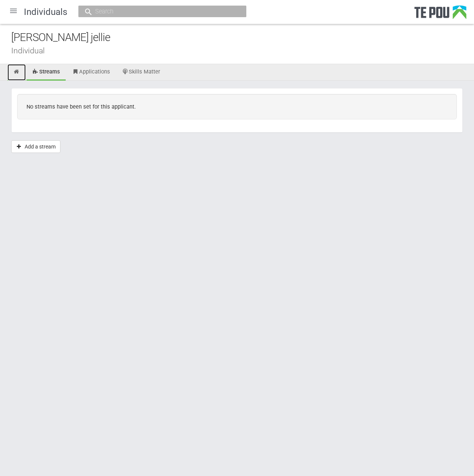
click at [13, 72] on link at bounding box center [16, 72] width 18 height 16
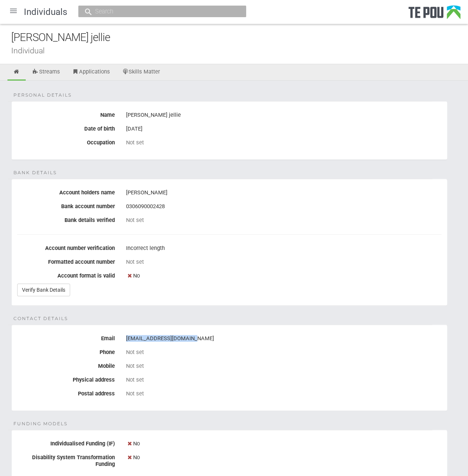
drag, startPoint x: 197, startPoint y: 338, endPoint x: 121, endPoint y: 338, distance: 75.7
click at [121, 338] on div "shirleyjellie@gmail.com" at bounding box center [283, 338] width 327 height 13
copy div "shirleyjellie@gmail.com"
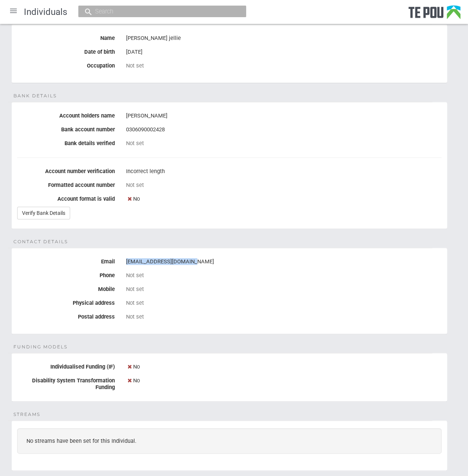
scroll to position [224, 0]
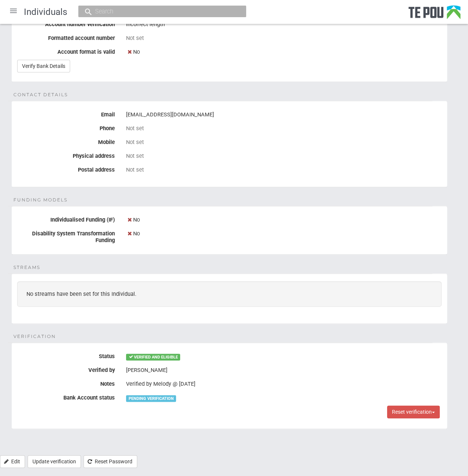
click at [247, 176] on fieldset "Contact details Email shirleyjellie@gmail.com Phone Not set Mobile Not set Phys…" at bounding box center [229, 144] width 436 height 87
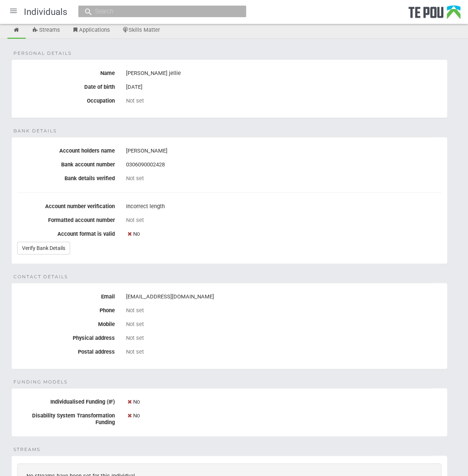
scroll to position [0, 0]
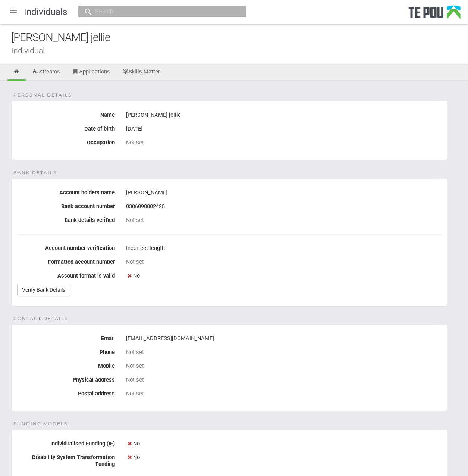
click at [306, 108] on fieldset "Personal details Name Shirley Valakvi jellie Date of birth 20 Aug 1978 Occupati…" at bounding box center [229, 130] width 436 height 59
click at [10, 12] on div at bounding box center [13, 11] width 18 height 18
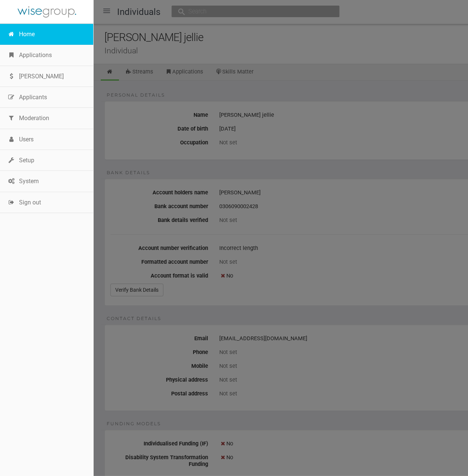
click at [22, 33] on link "Home" at bounding box center [46, 34] width 93 height 21
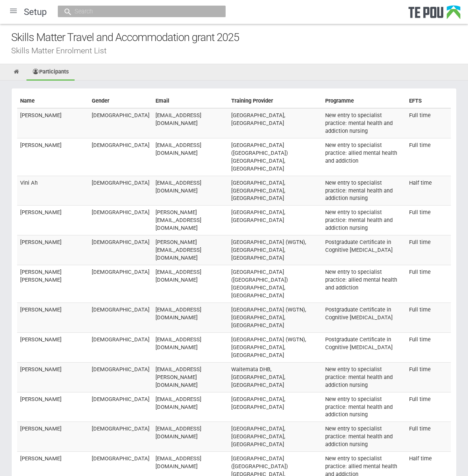
scroll to position [10874, 0]
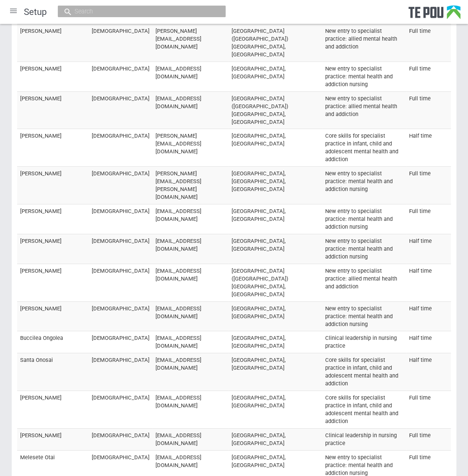
click at [9, 11] on div at bounding box center [13, 11] width 18 height 18
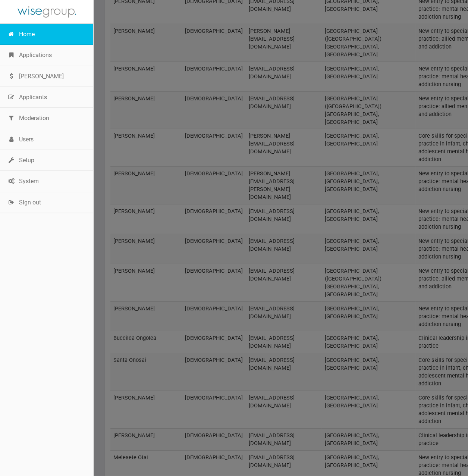
click at [26, 36] on link "Home" at bounding box center [46, 34] width 93 height 21
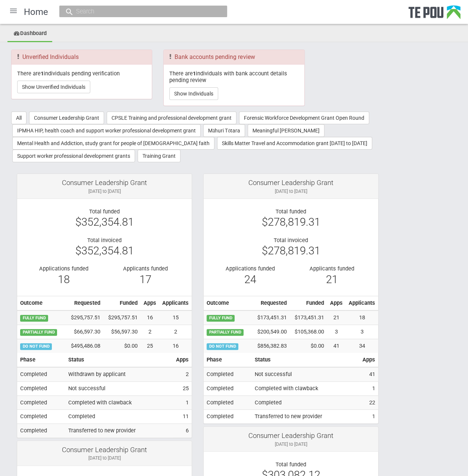
click at [15, 16] on div at bounding box center [13, 11] width 18 height 18
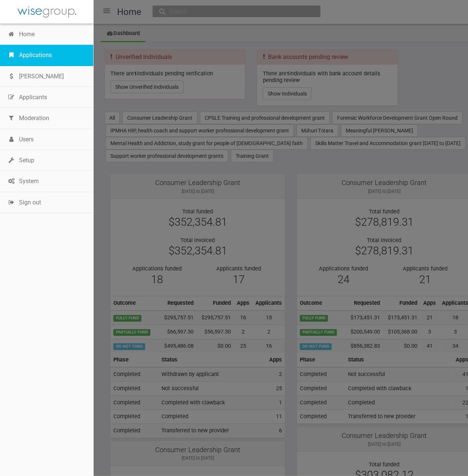
click at [42, 60] on link "Applications" at bounding box center [46, 55] width 93 height 21
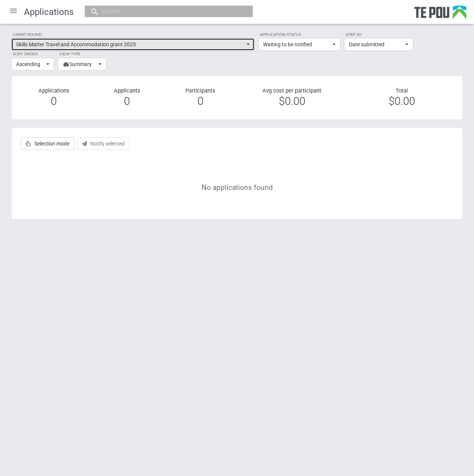
click at [126, 42] on span "Skills Matter Travel and Accommodation grant 2025" at bounding box center [130, 44] width 229 height 7
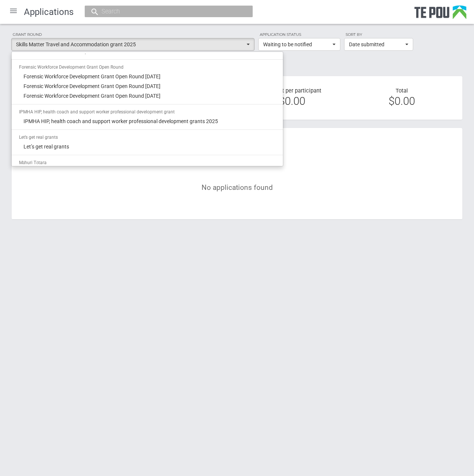
scroll to position [245, 0]
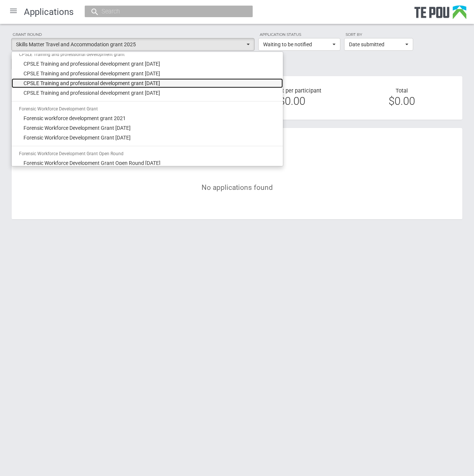
click at [193, 82] on link "CPSLE Training and professional development grant October 2024" at bounding box center [147, 83] width 271 height 10
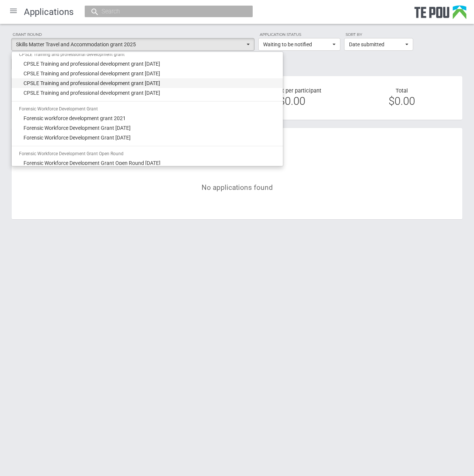
select select "63"
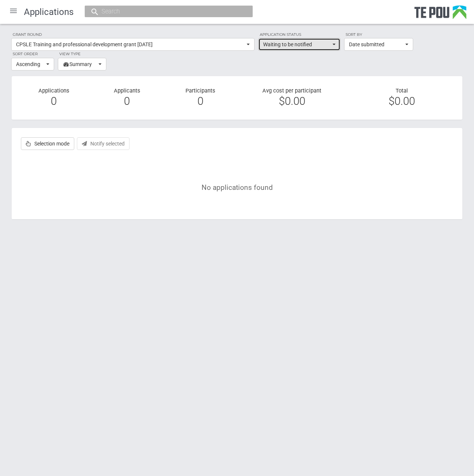
click at [290, 45] on span "Waiting to be notified" at bounding box center [297, 44] width 68 height 7
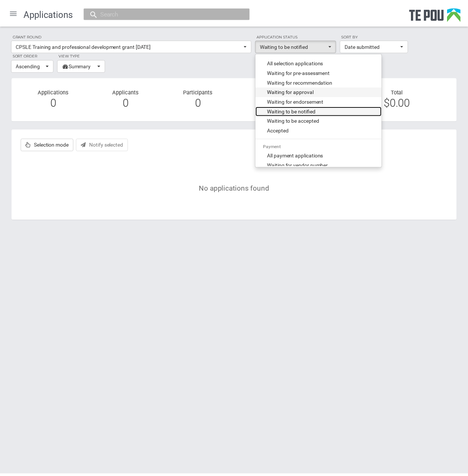
scroll to position [0, 0]
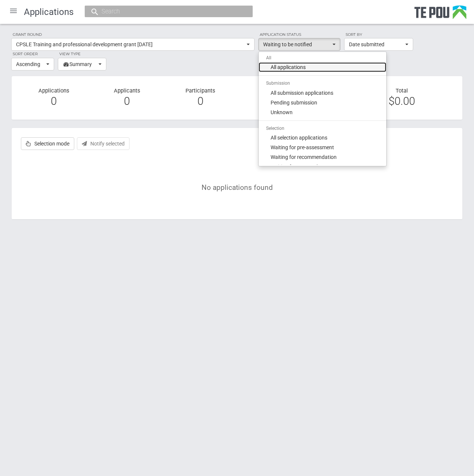
click at [338, 67] on link "All applications" at bounding box center [322, 67] width 128 height 10
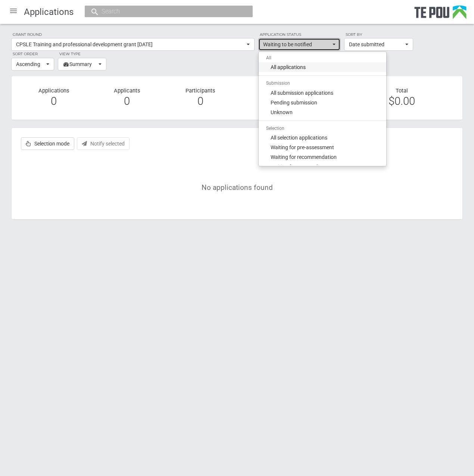
select select "all"
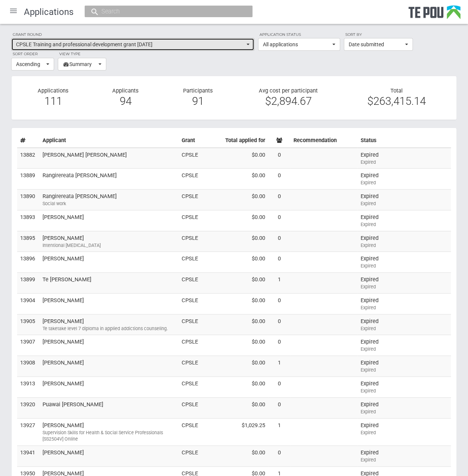
click at [245, 40] on button "CPSLE Training and professional development grant October 2024" at bounding box center [132, 44] width 243 height 13
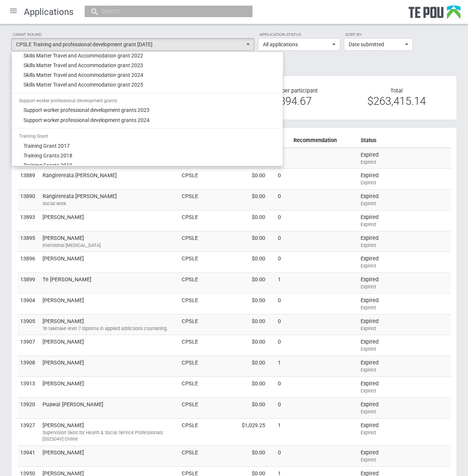
scroll to position [655, 0]
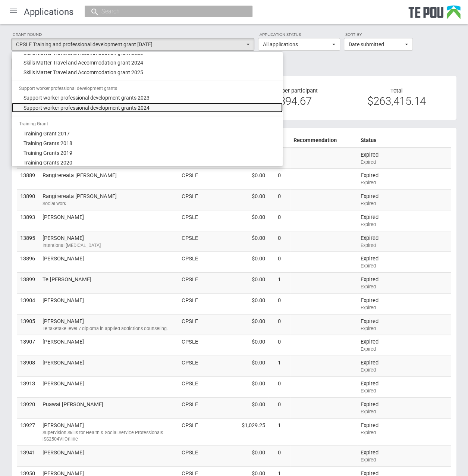
click at [151, 108] on link "Support worker professional development grants 2024" at bounding box center [147, 108] width 271 height 10
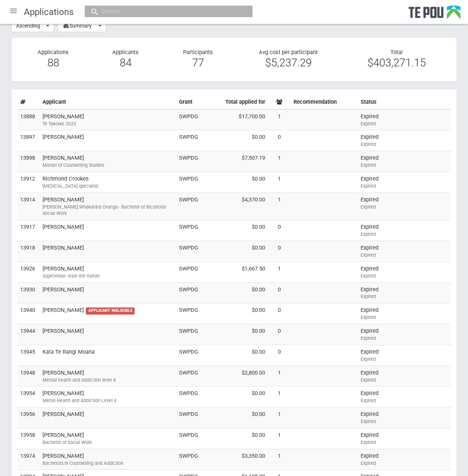
scroll to position [0, 0]
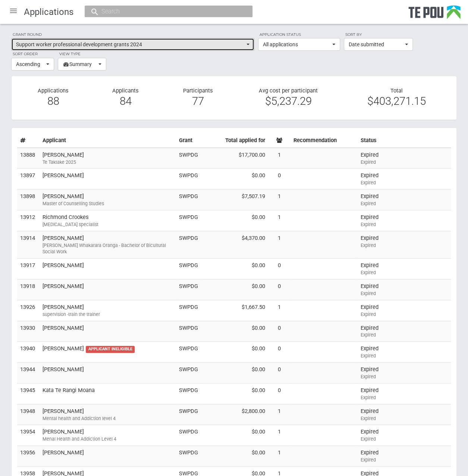
click at [250, 42] on button "Support worker professional development grants 2024" at bounding box center [132, 44] width 243 height 13
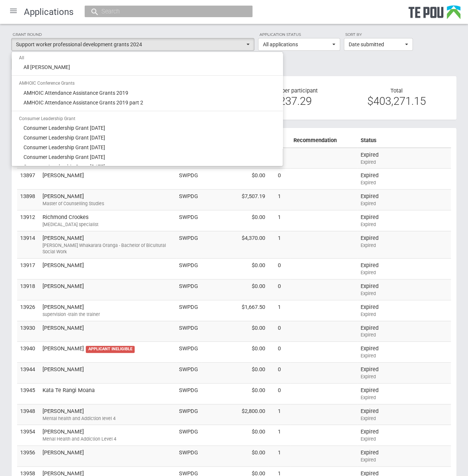
scroll to position [29, 0]
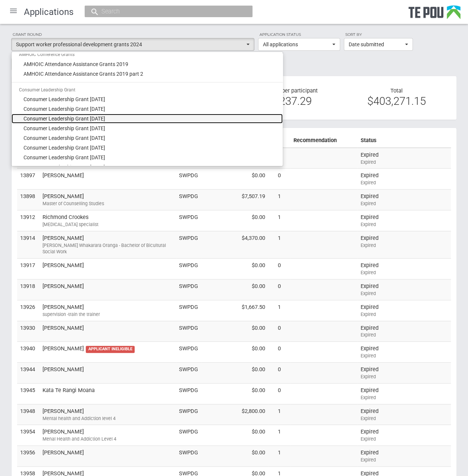
click at [137, 114] on link "Consumer Leadership Grant September 2017" at bounding box center [147, 119] width 271 height 10
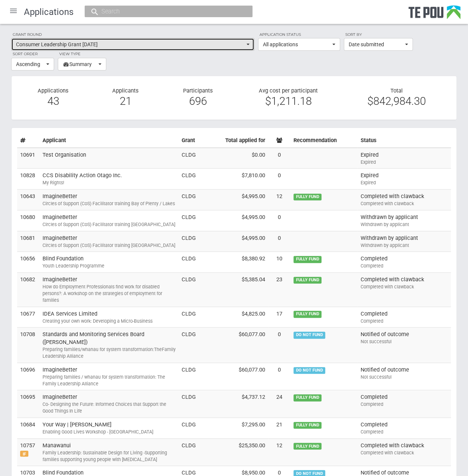
click at [132, 43] on span "Consumer Leadership Grant September 2017" at bounding box center [130, 44] width 229 height 7
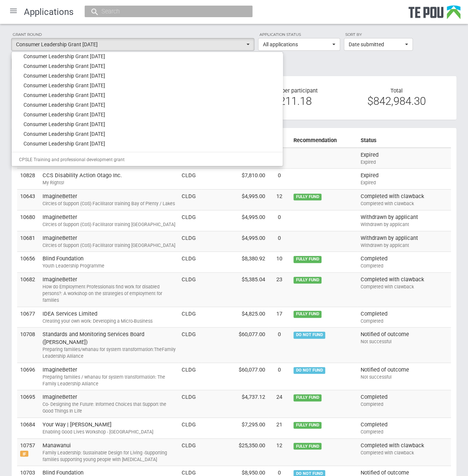
scroll to position [141, 0]
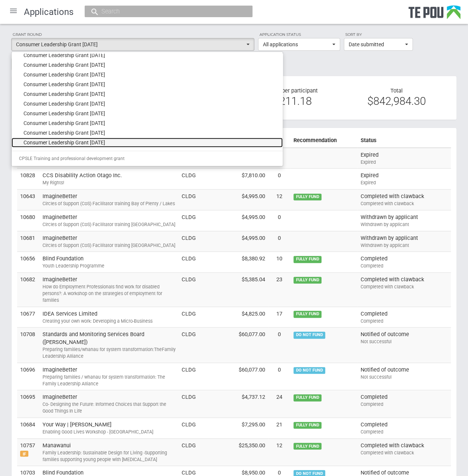
click at [154, 142] on link "Consumer Leadership Grant September 2024" at bounding box center [147, 143] width 271 height 10
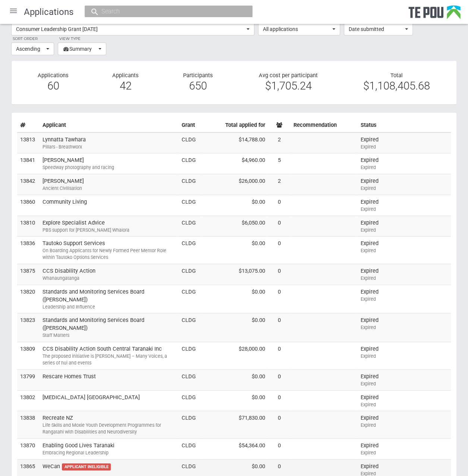
scroll to position [0, 0]
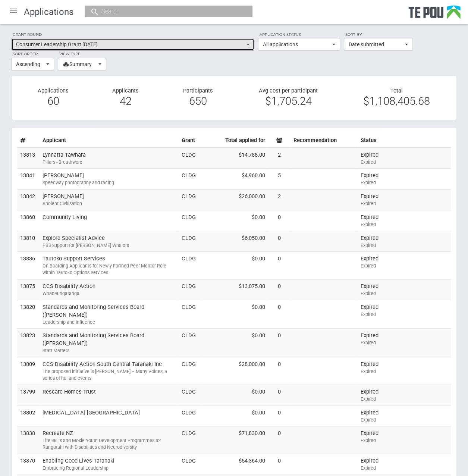
click at [175, 46] on span "Consumer Leadership Grant September 2024" at bounding box center [130, 44] width 229 height 7
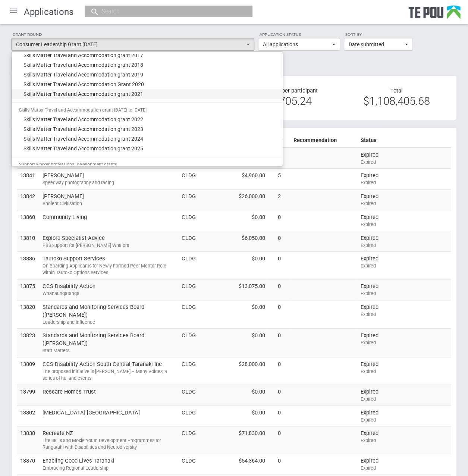
scroll to position [580, 0]
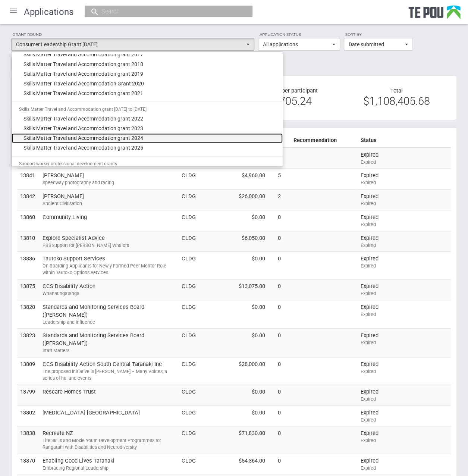
click at [150, 135] on link "Skills Matter Travel and Accommodation grant 2024" at bounding box center [147, 138] width 271 height 10
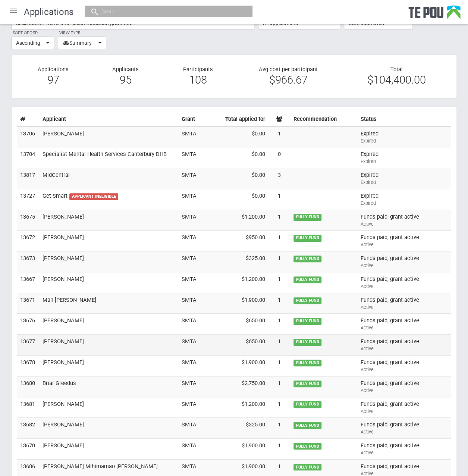
scroll to position [7, 0]
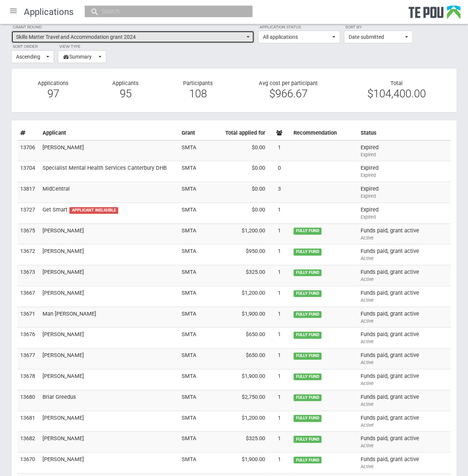
click at [249, 35] on button "Skills Matter Travel and Accommodation grant 2024" at bounding box center [132, 37] width 243 height 13
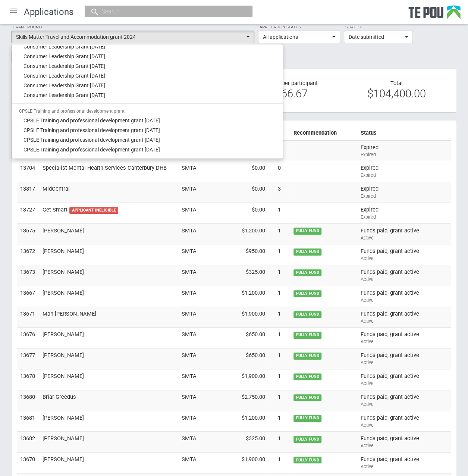
scroll to position [0, 0]
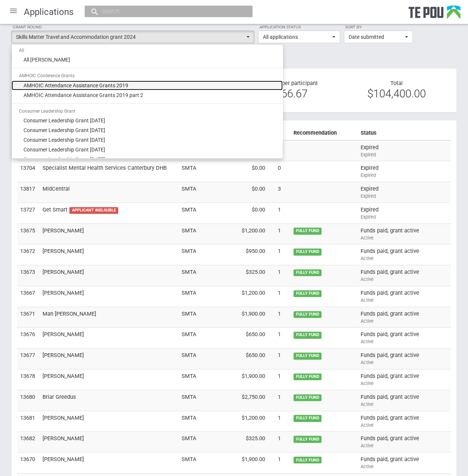
click at [157, 86] on link "AMHOIC Attendance Assistance Grants 2019" at bounding box center [147, 86] width 271 height 10
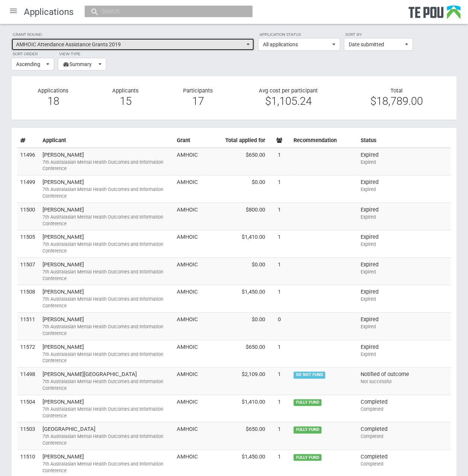
click at [252, 42] on button "AMHOIC Attendance Assistance Grants 2019" at bounding box center [132, 44] width 243 height 13
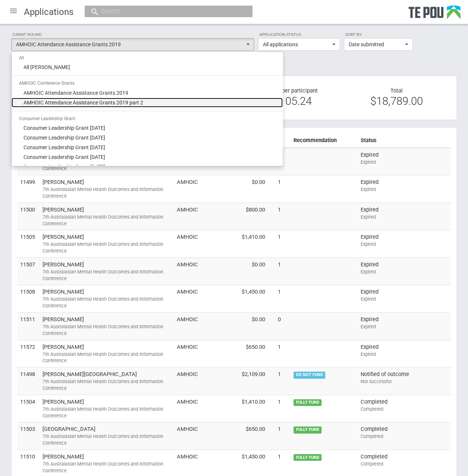
click at [196, 101] on link "AMHOIC Attendance Assistance Grants 2019 part 2" at bounding box center [147, 103] width 271 height 10
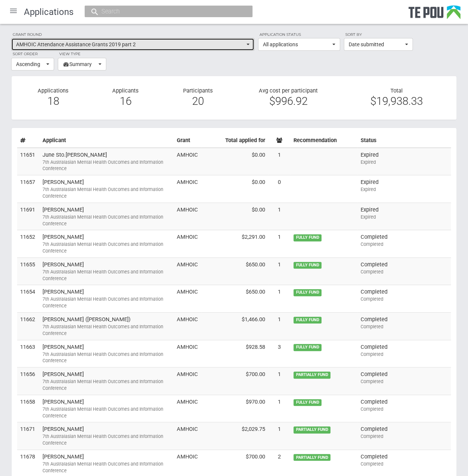
click at [250, 41] on button "AMHOIC Attendance Assistance Grants 2019 part 2" at bounding box center [132, 44] width 243 height 13
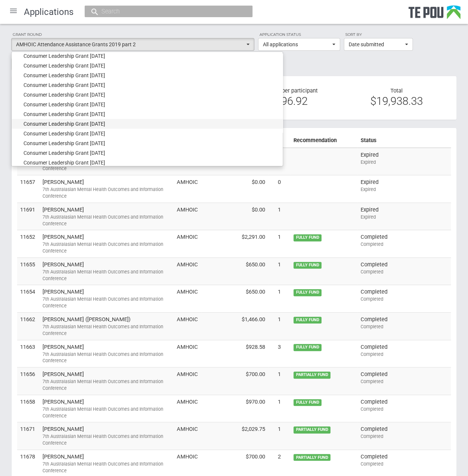
scroll to position [112, 0]
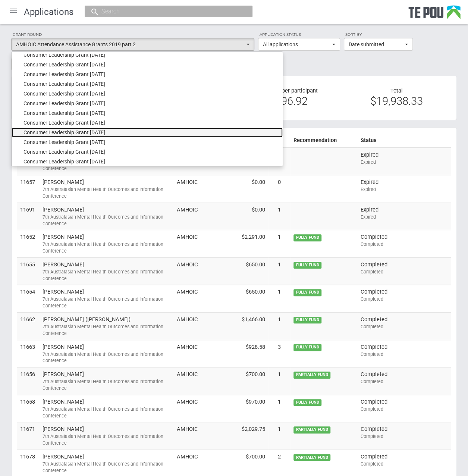
click at [149, 129] on link "Consumer Leadership Grant June 2022" at bounding box center [147, 133] width 271 height 10
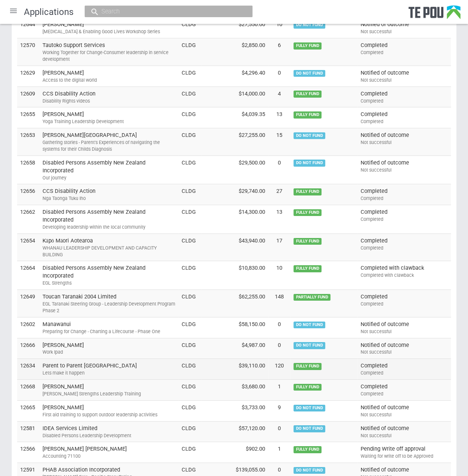
scroll to position [1044, 0]
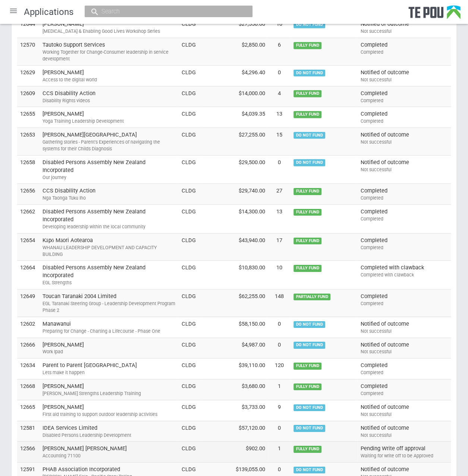
drag, startPoint x: 360, startPoint y: 414, endPoint x: 429, endPoint y: 414, distance: 69.4
click at [429, 442] on td "Pending Write off approval Waiting for write off to be Approved" at bounding box center [404, 452] width 93 height 21
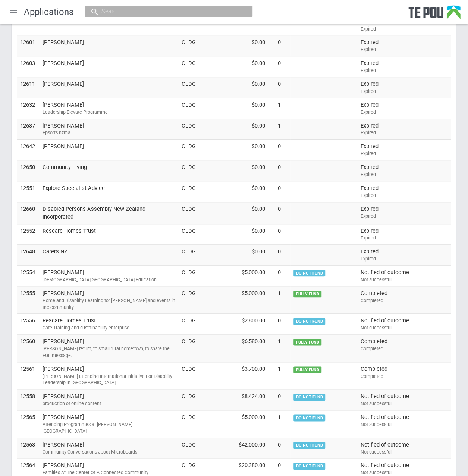
scroll to position [0, 0]
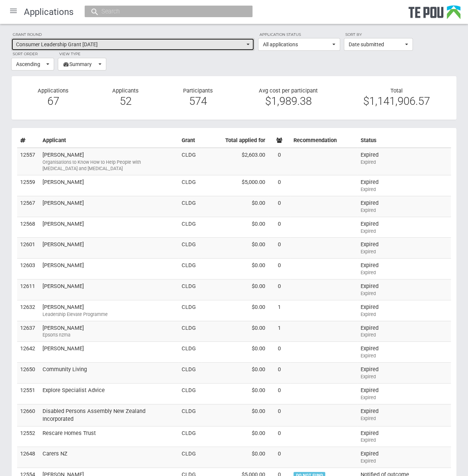
click at [248, 41] on button "Consumer Leadership Grant June 2022" at bounding box center [132, 44] width 243 height 13
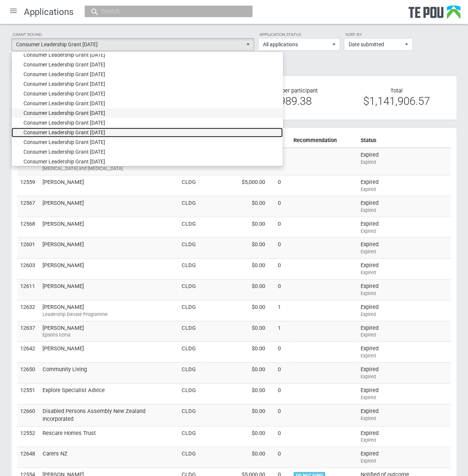
scroll to position [75, 0]
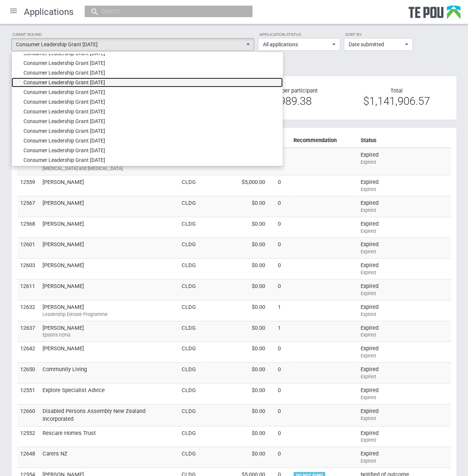
click at [170, 84] on link "Consumer Leadership Grant March 2018" at bounding box center [147, 83] width 271 height 10
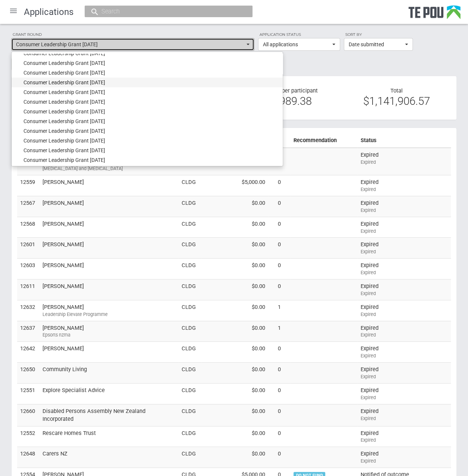
select select "10"
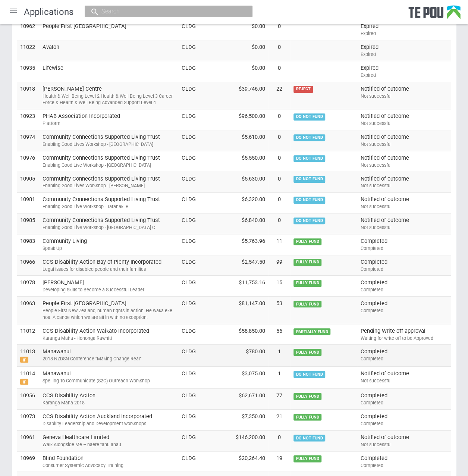
scroll to position [0, 0]
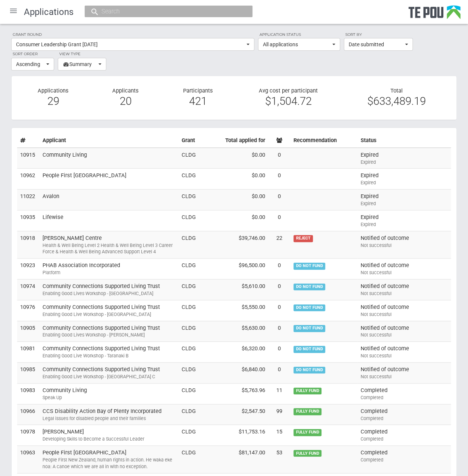
click at [131, 10] on input "text" at bounding box center [164, 11] width 131 height 8
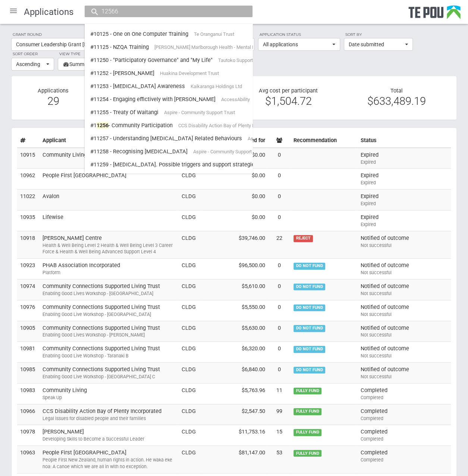
type input "12566"
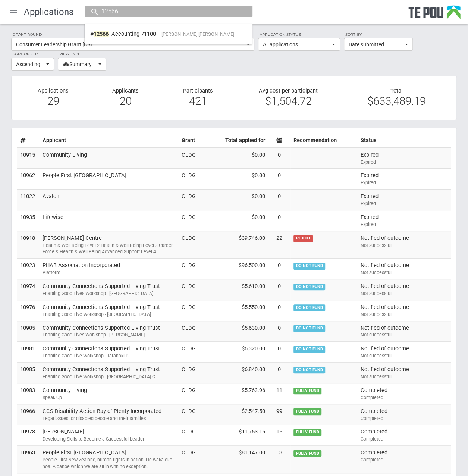
click at [157, 41] on div "# 12566 - Accounting 71100 Francis John Marcos Nerida" at bounding box center [169, 34] width 168 height 21
click at [155, 33] on label "Grant round" at bounding box center [132, 34] width 243 height 7
click at [137, 7] on input "12566" at bounding box center [164, 11] width 131 height 8
click at [134, 33] on link "# 12566 - Accounting 71100 Francis John Marcos Nerida" at bounding box center [168, 34] width 157 height 12
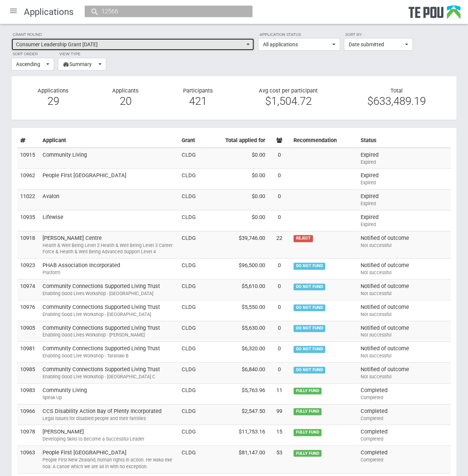
click at [233, 46] on span "Consumer Leadership Grant March 2018" at bounding box center [130, 44] width 229 height 7
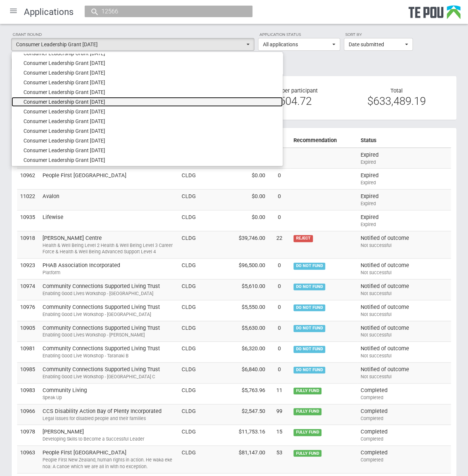
click at [223, 101] on link "Consumer Leadership Grant March 2019" at bounding box center [147, 102] width 271 height 10
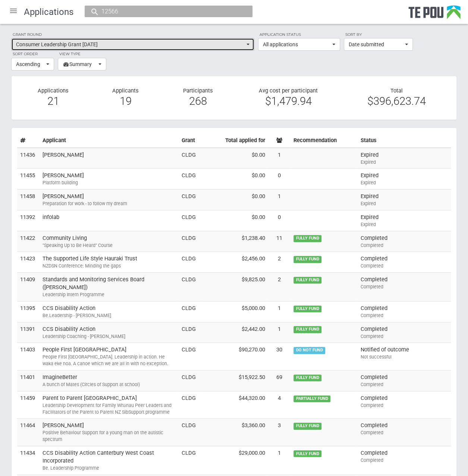
click at [168, 41] on span "Consumer Leadership Grant March 2019" at bounding box center [130, 44] width 229 height 7
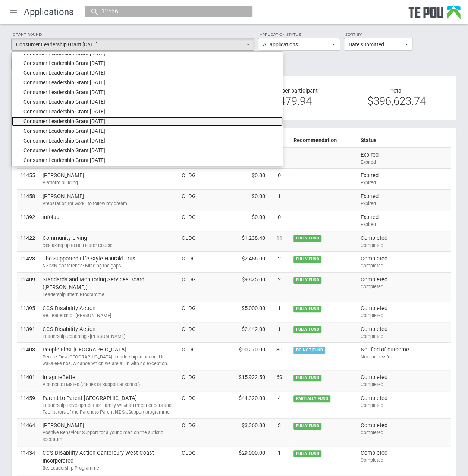
click at [157, 123] on link "Consumer Leadership Grant March 2020" at bounding box center [147, 121] width 271 height 10
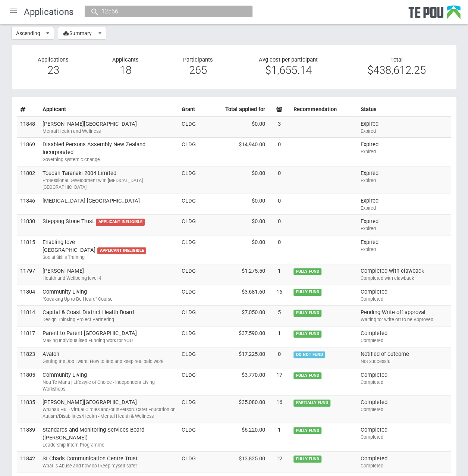
scroll to position [3, 0]
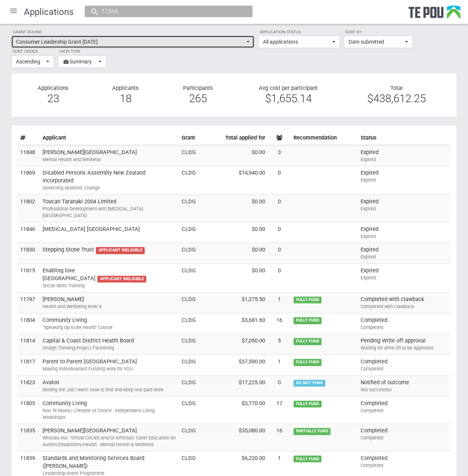
click at [154, 38] on button "Consumer Leadership Grant March 2020" at bounding box center [132, 41] width 243 height 13
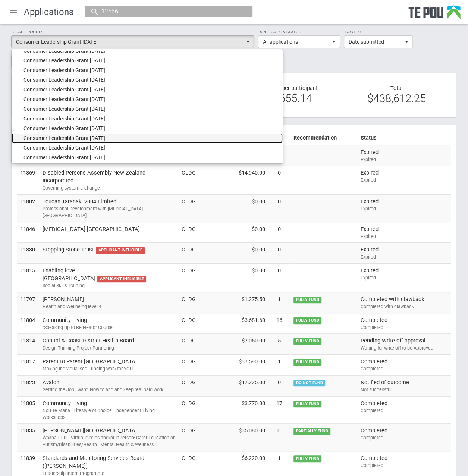
click at [141, 138] on link "Consumer Leadership Grant March 2021" at bounding box center [147, 138] width 271 height 10
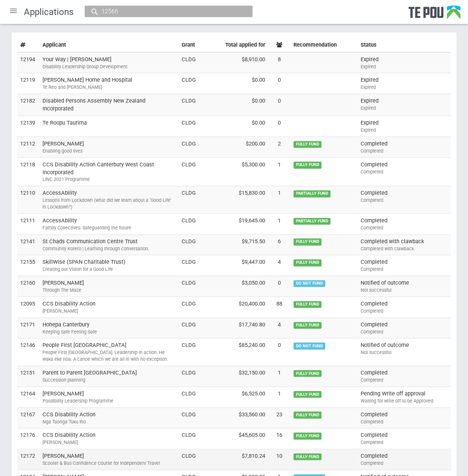
scroll to position [0, 0]
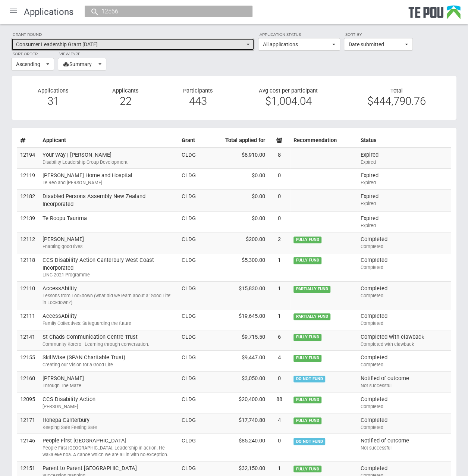
click at [169, 45] on span "Consumer Leadership Grant March 2021" at bounding box center [130, 44] width 229 height 7
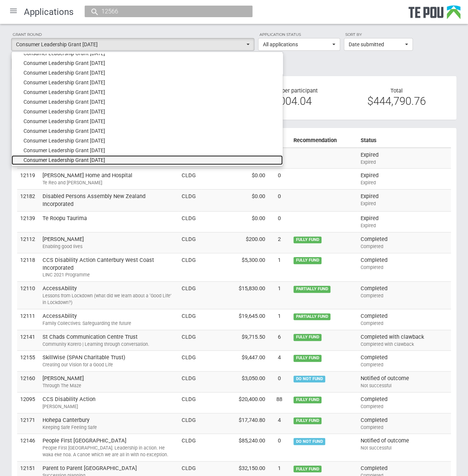
click at [152, 157] on link "Consumer Leadership Grant March 2022" at bounding box center [147, 160] width 271 height 10
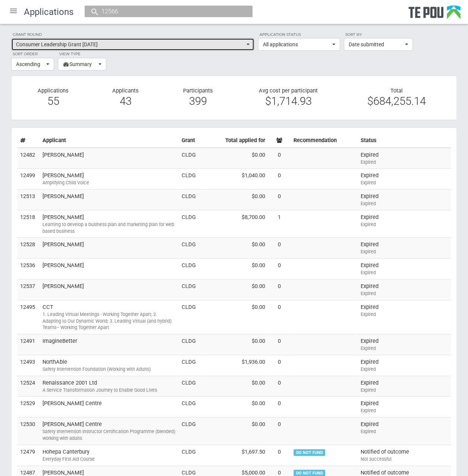
click at [137, 44] on span "Consumer Leadership Grant March 2022" at bounding box center [130, 44] width 229 height 7
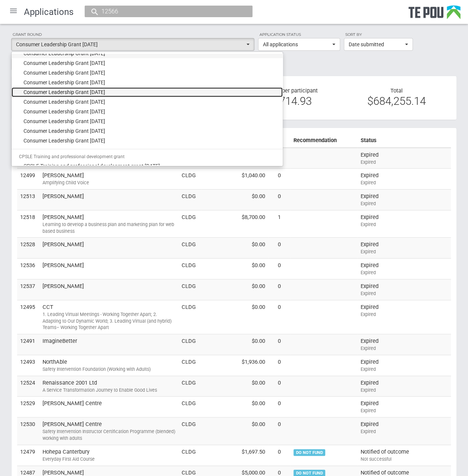
scroll to position [149, 0]
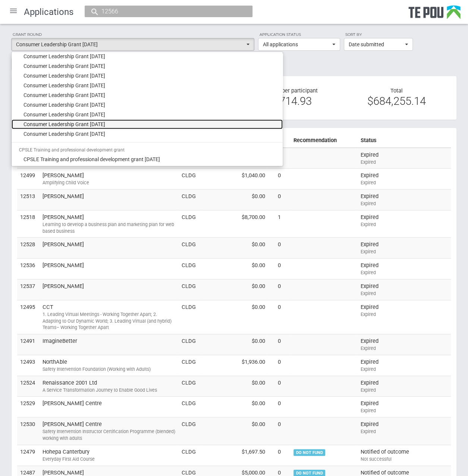
click at [144, 120] on link "Consumer Leadership Grant March 2024" at bounding box center [147, 124] width 271 height 10
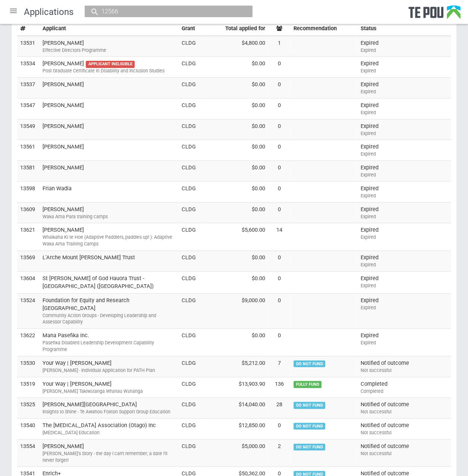
scroll to position [0, 0]
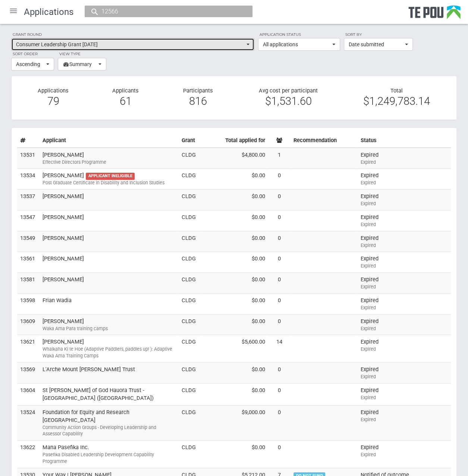
click at [132, 42] on span "Consumer Leadership Grant March 2024" at bounding box center [130, 44] width 229 height 7
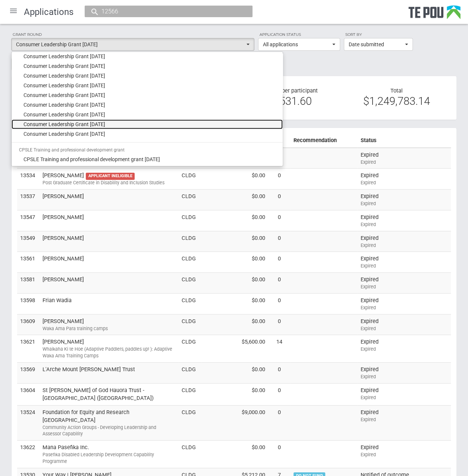
scroll to position [37, 0]
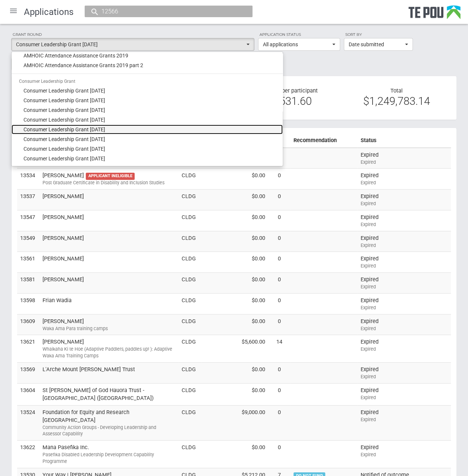
click at [143, 128] on link "Consumer Leadership Grant October 2018" at bounding box center [147, 130] width 271 height 10
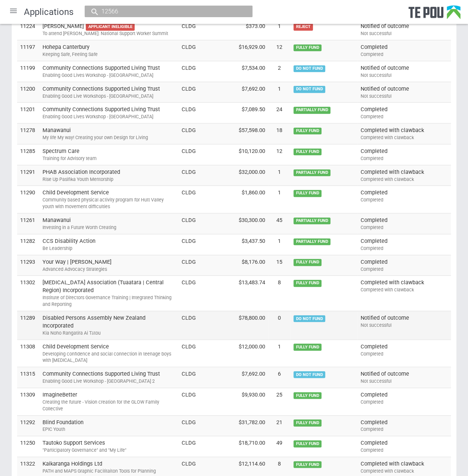
scroll to position [0, 0]
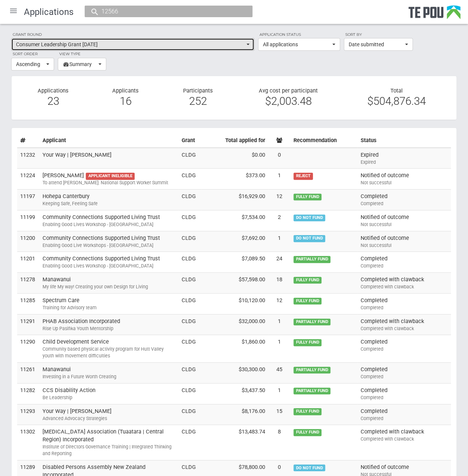
click at [123, 44] on span "Consumer Leadership Grant October 2018" at bounding box center [130, 44] width 229 height 7
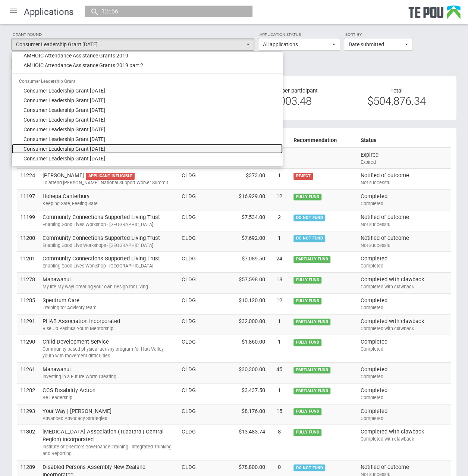
click at [105, 145] on span "Consumer Leadership Grant September 2019" at bounding box center [64, 148] width 82 height 7
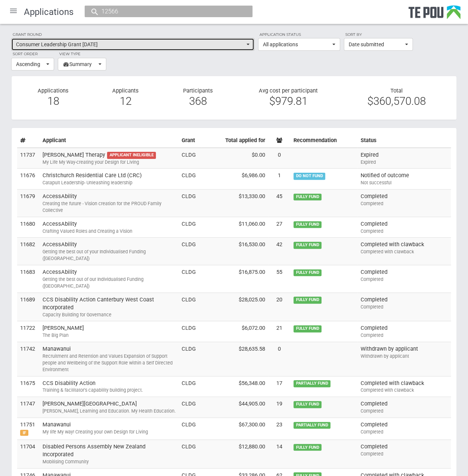
click at [136, 46] on span "Consumer Leadership Grant September 2019" at bounding box center [130, 44] width 229 height 7
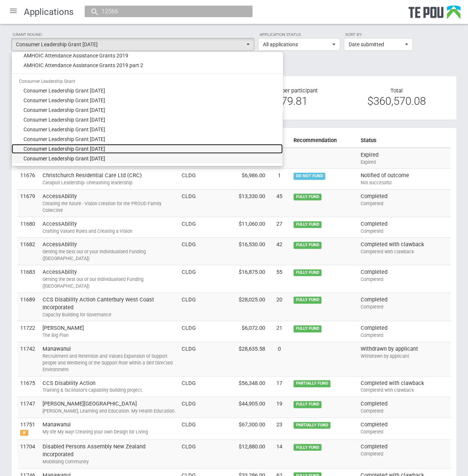
scroll to position [75, 0]
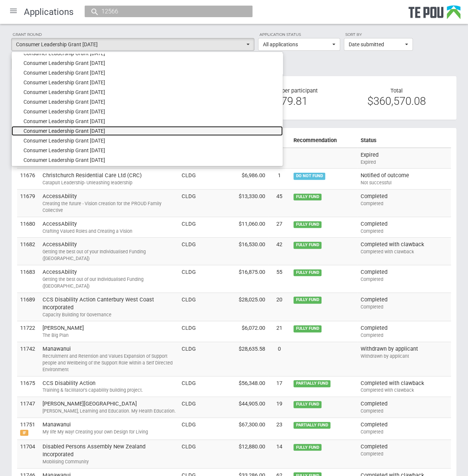
click at [127, 131] on link "Consumer Leadership Grant October 2020" at bounding box center [147, 131] width 271 height 10
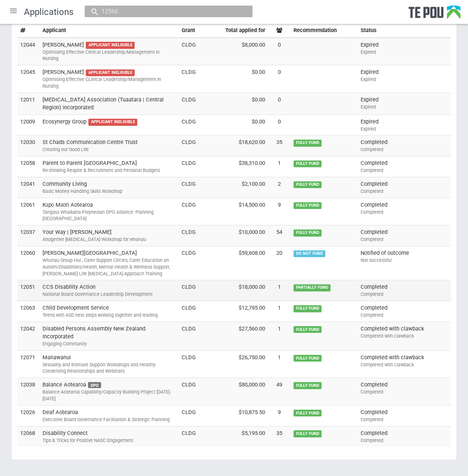
scroll to position [0, 0]
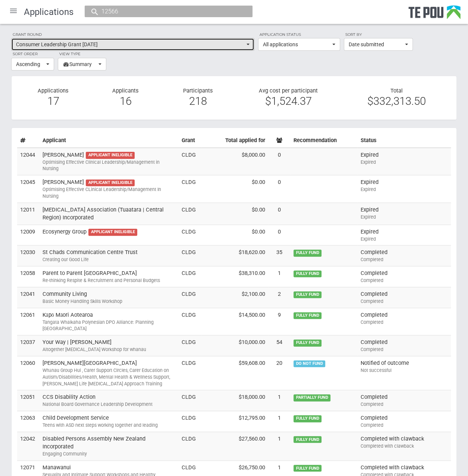
click at [177, 44] on span "Consumer Leadership Grant October 2020" at bounding box center [130, 44] width 229 height 7
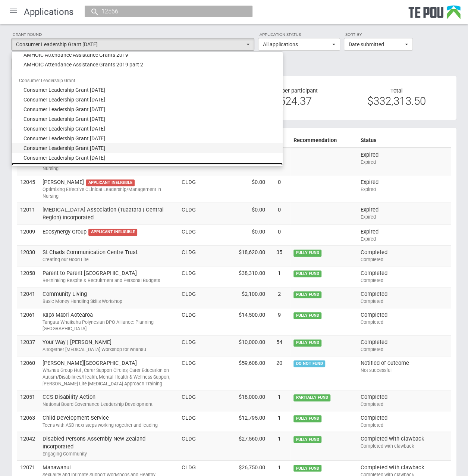
scroll to position [37, 0]
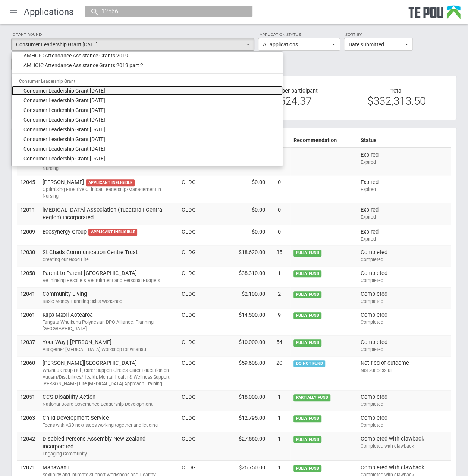
click at [146, 89] on link "Consumer Leadership Grant September 2016" at bounding box center [147, 91] width 271 height 10
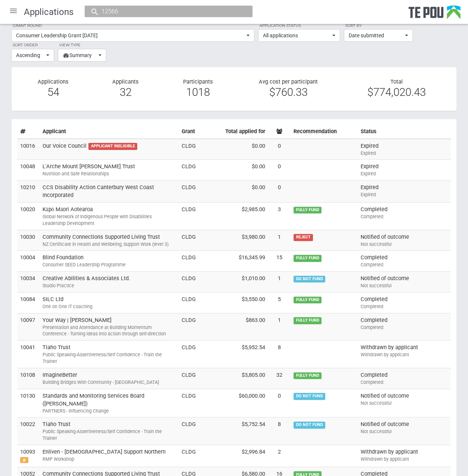
scroll to position [0, 0]
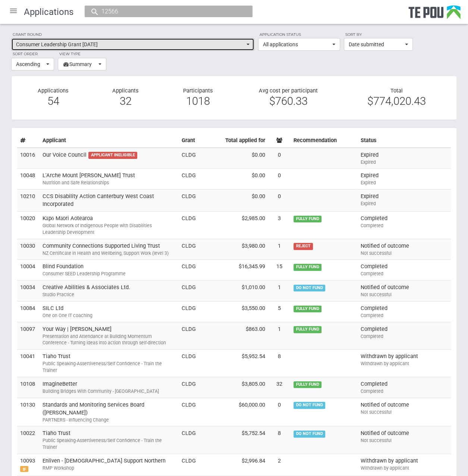
click at [157, 39] on button "Consumer Leadership Grant September 2016" at bounding box center [132, 44] width 243 height 13
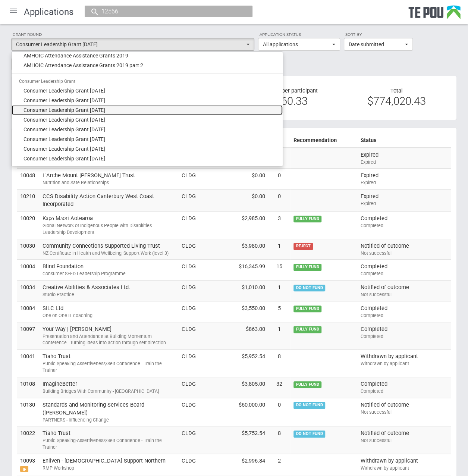
click at [148, 112] on link "Consumer Leadership Grant September 2017" at bounding box center [147, 110] width 271 height 10
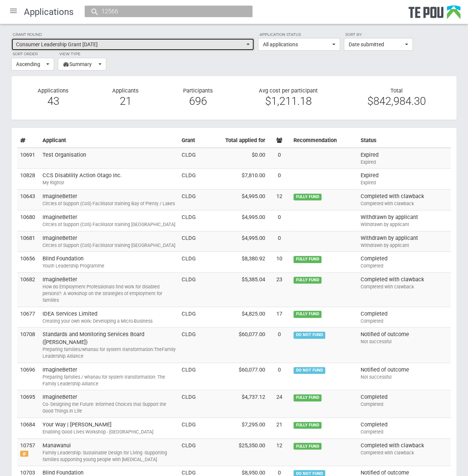
click at [161, 48] on button "Consumer Leadership Grant September 2017" at bounding box center [132, 44] width 243 height 13
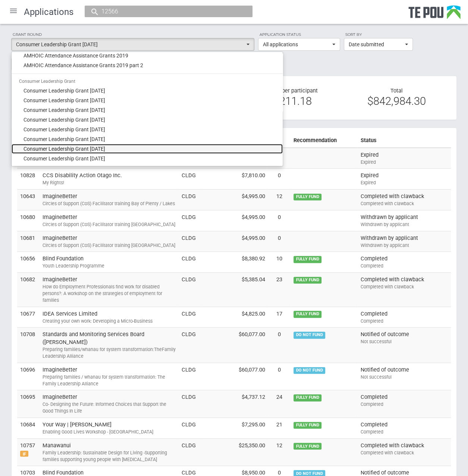
click at [141, 147] on link "Consumer Leadership Grant September 2019" at bounding box center [147, 149] width 271 height 10
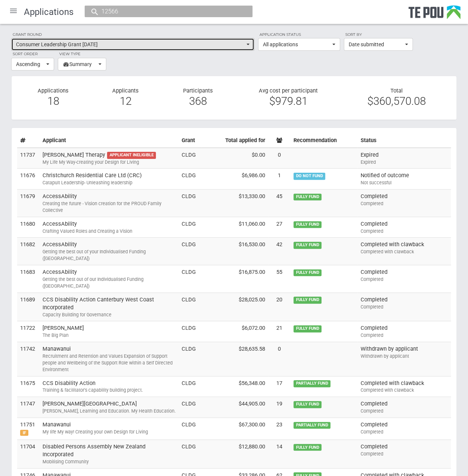
click at [150, 45] on span "Consumer Leadership Grant September 2019" at bounding box center [130, 44] width 229 height 7
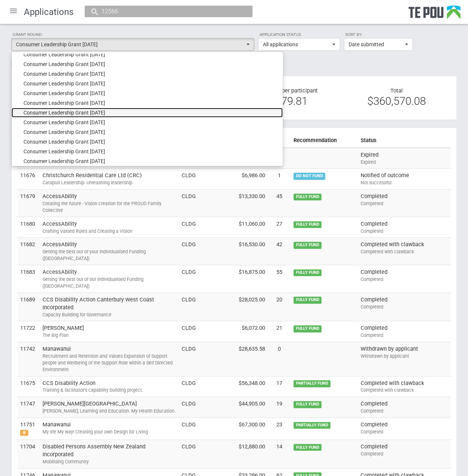
scroll to position [75, 0]
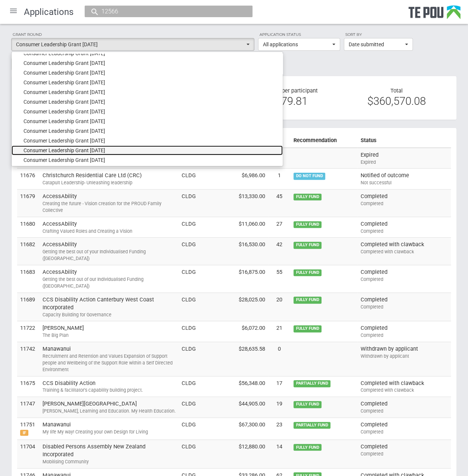
click at [128, 150] on link "Consumer Leadership Grant September 2021" at bounding box center [147, 150] width 271 height 10
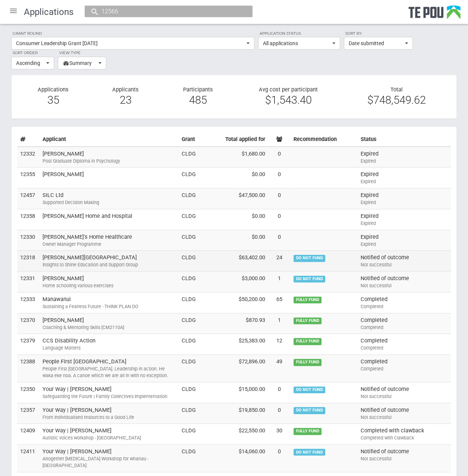
scroll to position [0, 0]
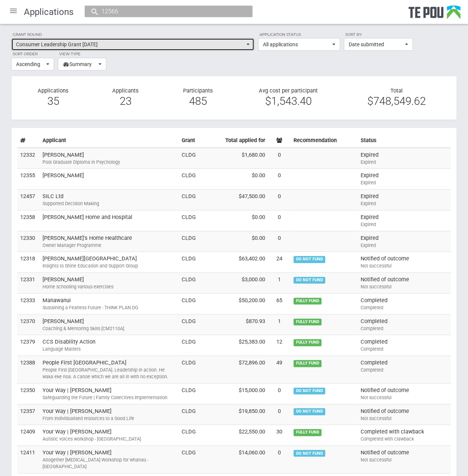
click at [128, 45] on span "Consumer Leadership Grant September 2021" at bounding box center [130, 44] width 229 height 7
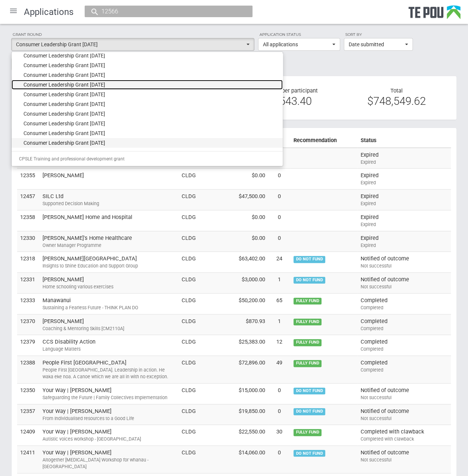
scroll to position [149, 0]
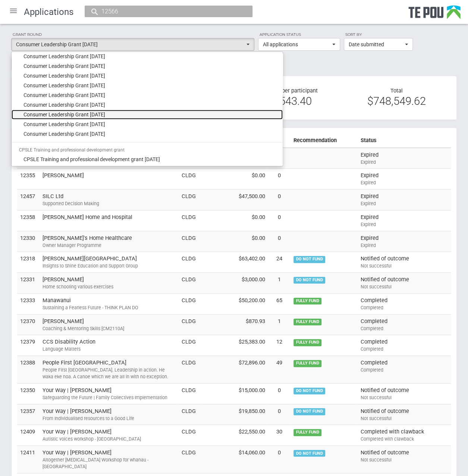
click at [131, 111] on link "Consumer Leadership Grant September 2023" at bounding box center [147, 115] width 271 height 10
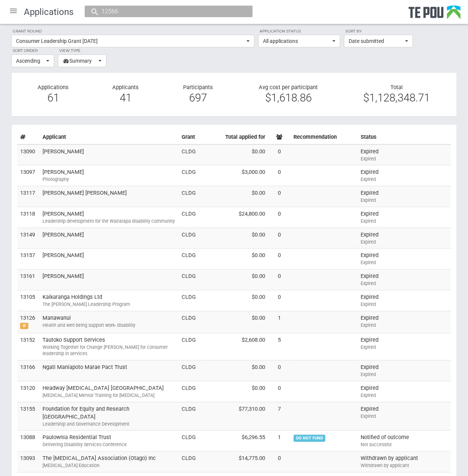
scroll to position [0, 0]
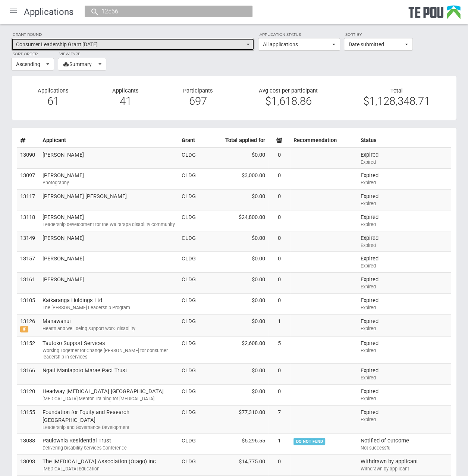
click at [157, 45] on span "Consumer Leadership Grant September 2023" at bounding box center [130, 44] width 229 height 7
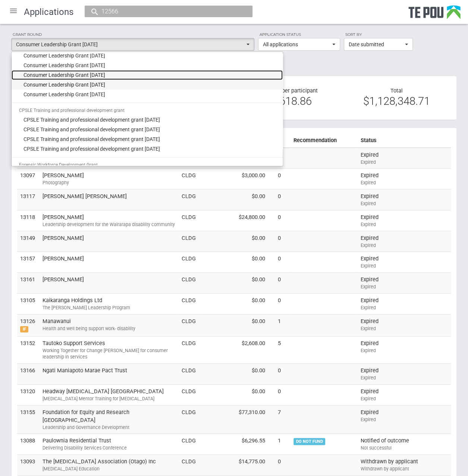
scroll to position [224, 0]
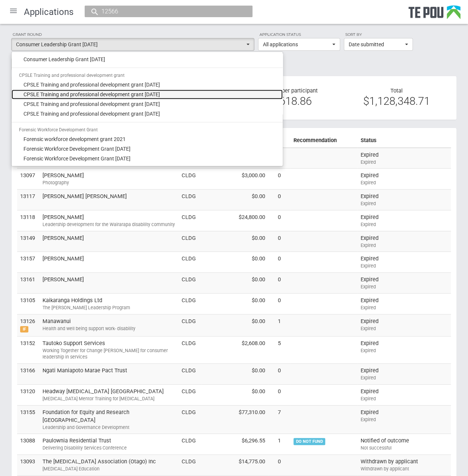
click at [189, 95] on link "CPSLE Training and professional development grant February 2024" at bounding box center [147, 95] width 271 height 10
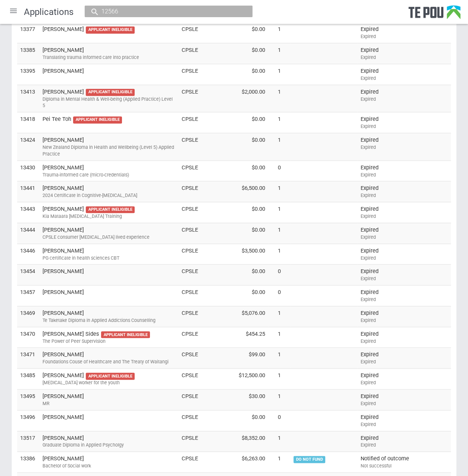
scroll to position [0, 0]
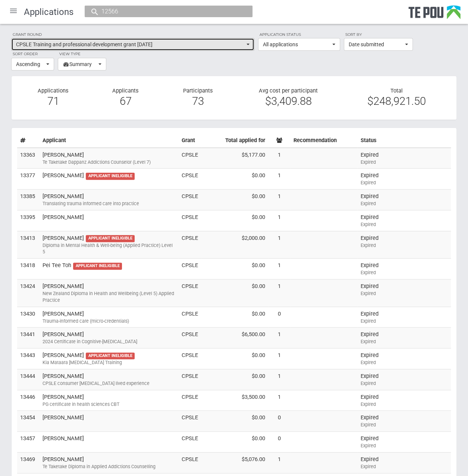
click at [232, 42] on span "CPSLE Training and professional development grant February 2024" at bounding box center [130, 44] width 229 height 7
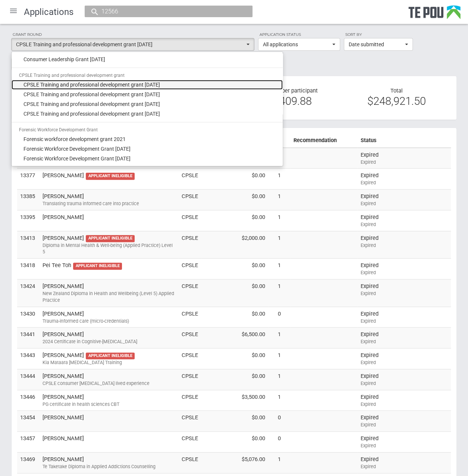
click at [207, 86] on link "CPSLE Training and professional development grant March 2023" at bounding box center [147, 85] width 271 height 10
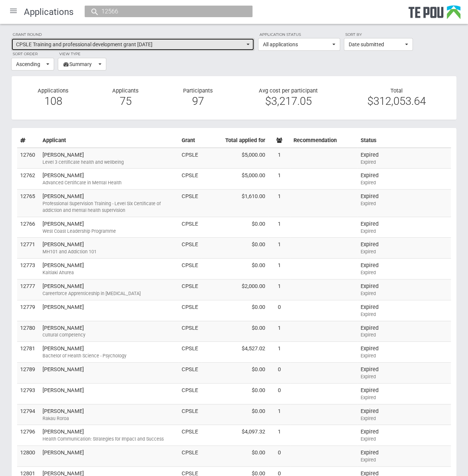
click at [173, 44] on span "CPSLE Training and professional development grant March 2023" at bounding box center [130, 44] width 229 height 7
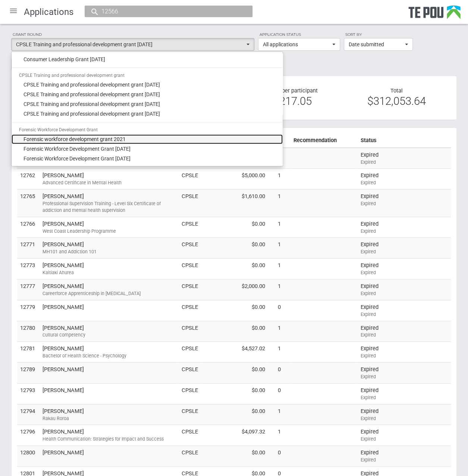
click at [152, 138] on link "Forensic workforce development grant 2021" at bounding box center [147, 139] width 271 height 10
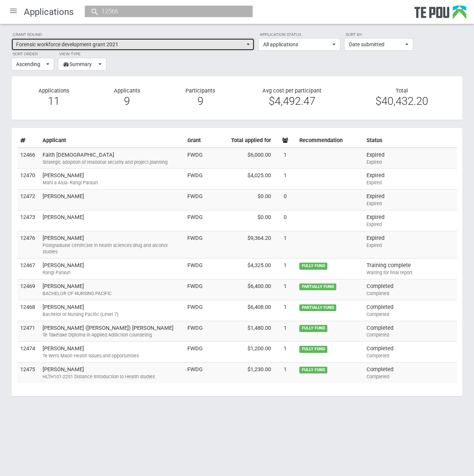
click at [169, 41] on span "Forensic workforce development grant 2021" at bounding box center [130, 44] width 229 height 7
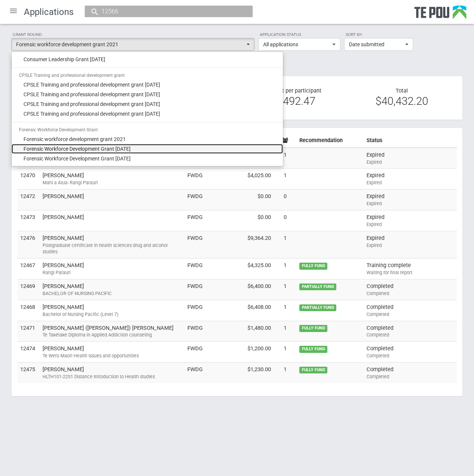
click at [154, 147] on link "Forensic Workforce Development Grant February 2022" at bounding box center [147, 149] width 271 height 10
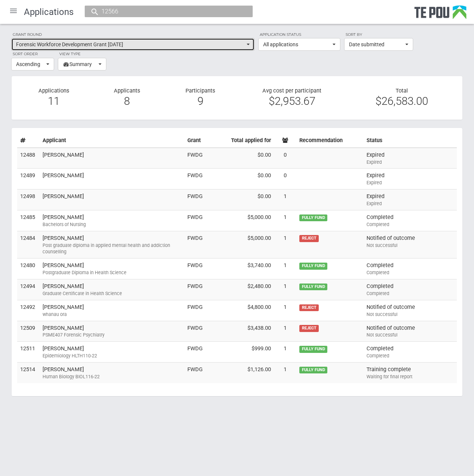
click at [249, 43] on button "Forensic Workforce Development Grant February 2022" at bounding box center [132, 44] width 243 height 13
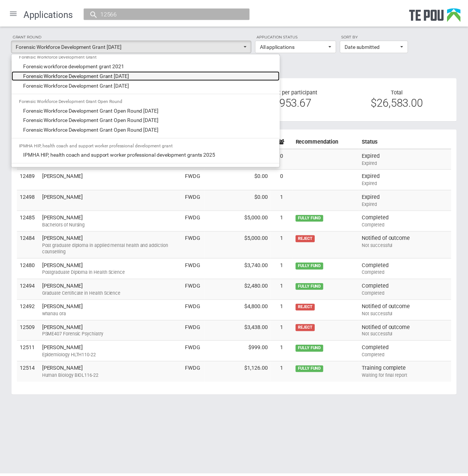
scroll to position [298, 0]
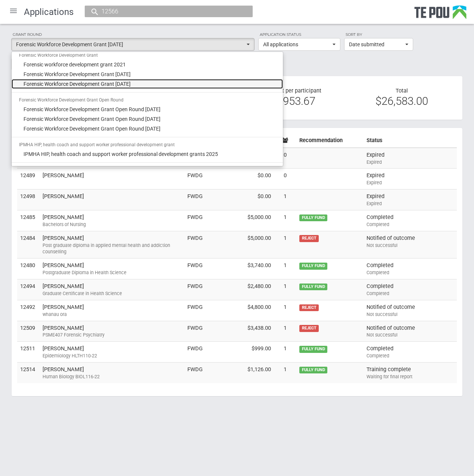
click at [160, 82] on link "Forensic Workforce Development Grant May 2022" at bounding box center [147, 84] width 271 height 10
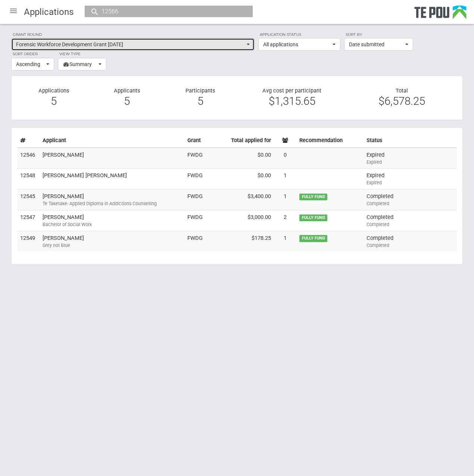
click at [225, 43] on span "Forensic Workforce Development Grant May 2022" at bounding box center [130, 44] width 229 height 7
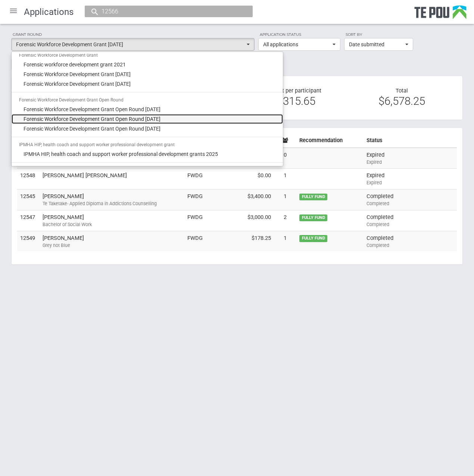
click at [178, 117] on link "Forensic Workforce Development Grant Open Round May 2023" at bounding box center [147, 119] width 271 height 10
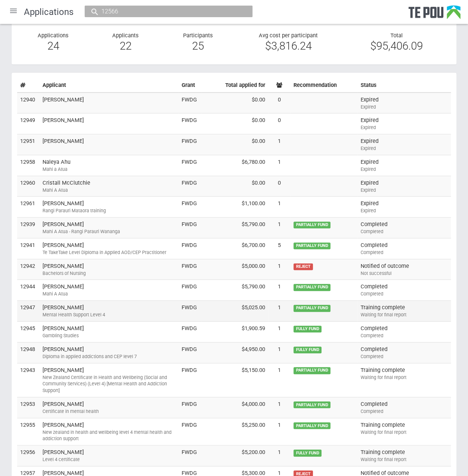
scroll to position [0, 0]
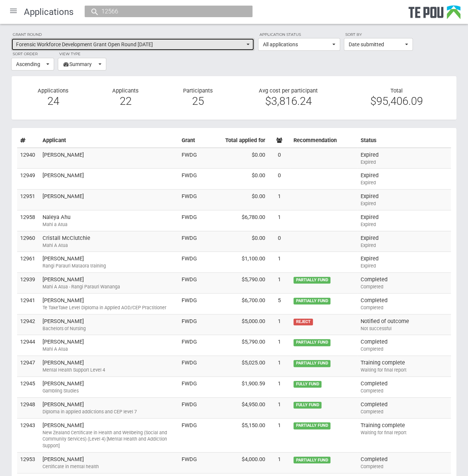
click at [220, 43] on span "Forensic Workforce Development Grant Open Round May 2023" at bounding box center [130, 44] width 229 height 7
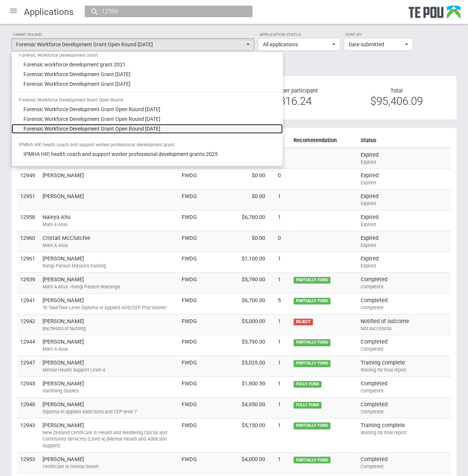
click at [193, 129] on link "Forensic Workforce Development Grant Open Round October 2023" at bounding box center [147, 129] width 271 height 10
select select "52"
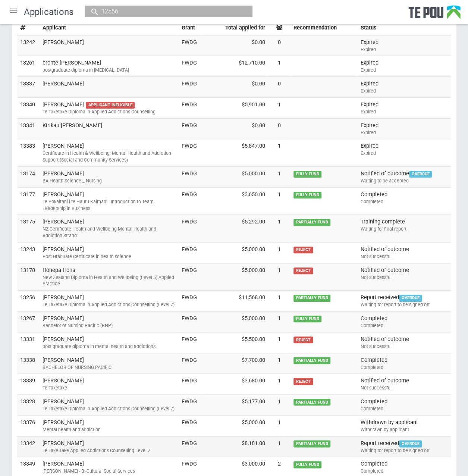
scroll to position [84, 0]
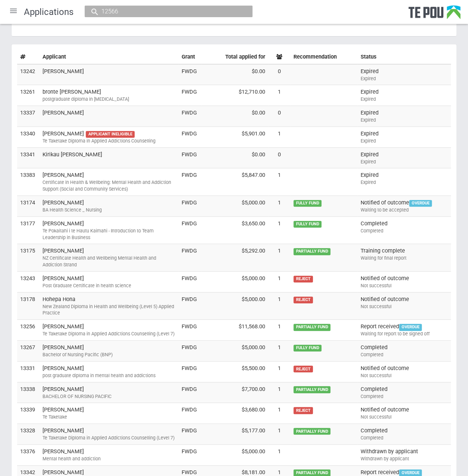
click at [148, 9] on input "12566" at bounding box center [164, 11] width 131 height 8
drag, startPoint x: 135, startPoint y: 9, endPoint x: 60, endPoint y: 9, distance: 75.0
click at [60, 9] on div "Applications 12566 # 12566 - Accounting 71100 Francis John Marcos Nerida" at bounding box center [234, 12] width 468 height 24
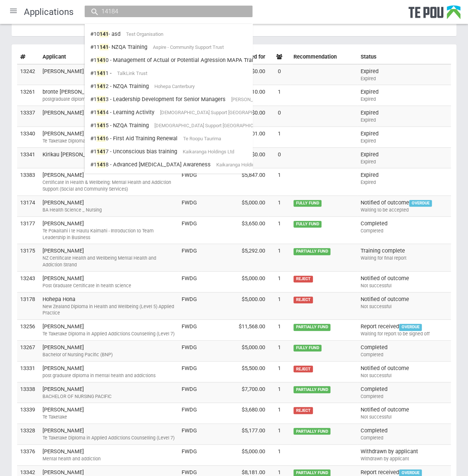
type input "14184"
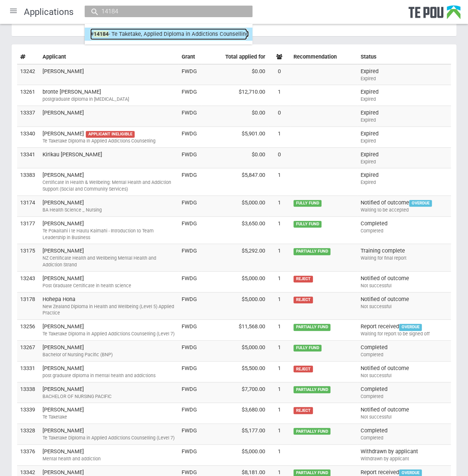
click at [117, 32] on link "# 14184 - Te Taketake, Applied Diploma in Addictions Counselling Zinzan Mete" at bounding box center [168, 34] width 157 height 12
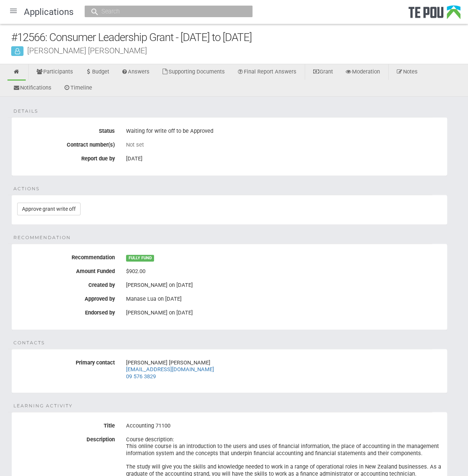
click at [222, 123] on fieldset "Details Status Waiting for write off to be Approved Contract number(s) Not set …" at bounding box center [229, 146] width 436 height 59
drag, startPoint x: 226, startPoint y: 129, endPoint x: 123, endPoint y: 129, distance: 103.3
click at [123, 129] on div "Waiting for write off to be Approved" at bounding box center [283, 131] width 327 height 13
drag, startPoint x: 123, startPoint y: 129, endPoint x: 183, endPoint y: 132, distance: 59.8
copy div "Waiting for write off to be Approved"
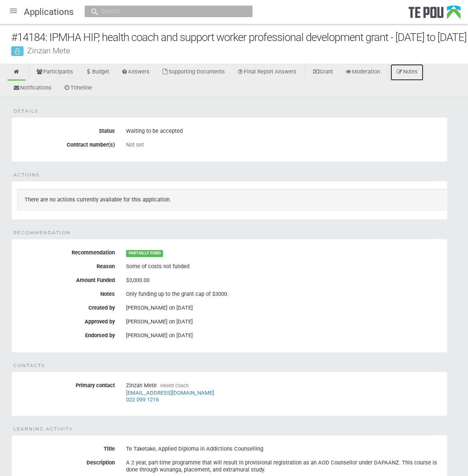
click at [413, 81] on link "Notes" at bounding box center [407, 72] width 33 height 16
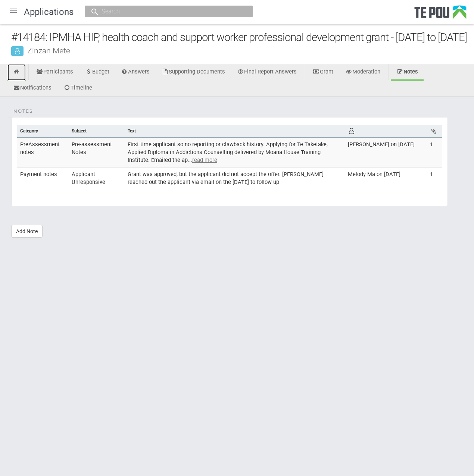
click at [10, 81] on link at bounding box center [16, 72] width 18 height 16
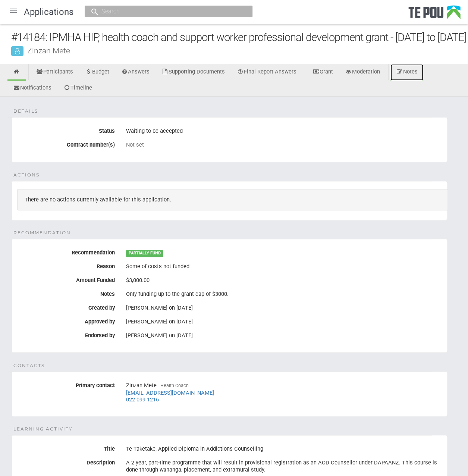
click at [421, 81] on link "Notes" at bounding box center [407, 72] width 33 height 16
